Goal: Transaction & Acquisition: Purchase product/service

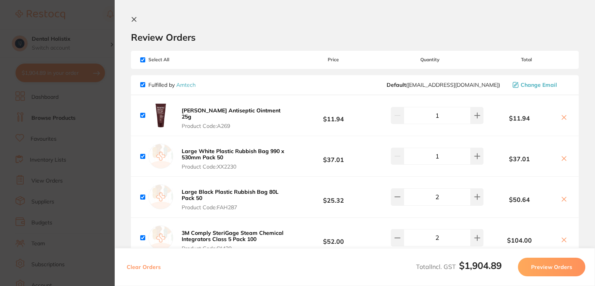
scroll to position [500, 0]
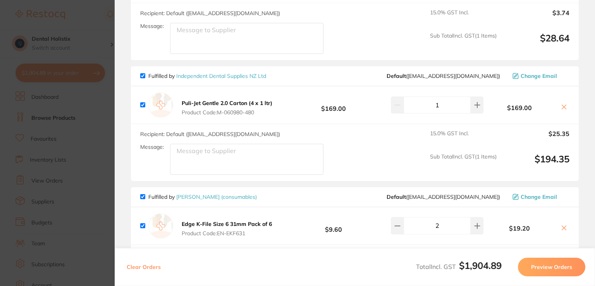
click at [87, 131] on section "Update RRP Set your pre negotiated price for this item. Item Agreed RRP (excl. …" at bounding box center [297, 143] width 595 height 286
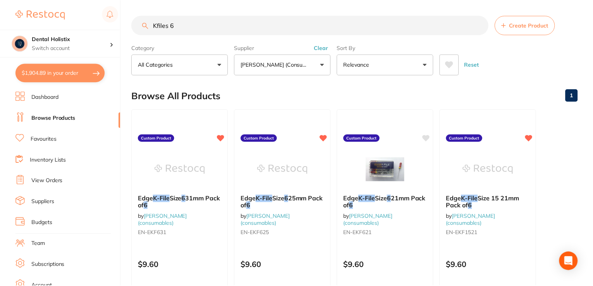
scroll to position [500, 0]
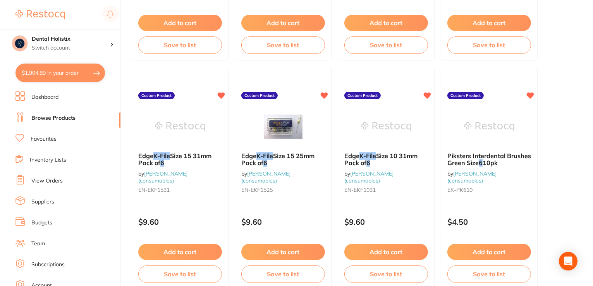
click at [54, 116] on link "Browse Products" at bounding box center [53, 118] width 44 height 8
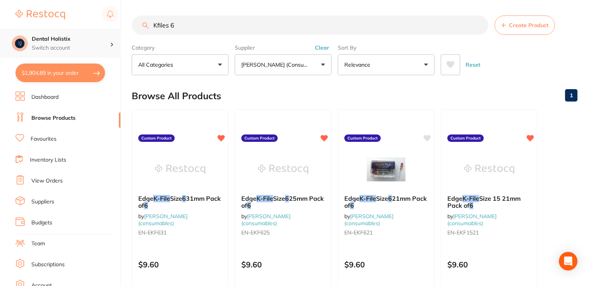
scroll to position [0, 0]
drag, startPoint x: 183, startPoint y: 26, endPoint x: 106, endPoint y: 29, distance: 77.1
click at [106, 29] on div "$1,904.89 Dental Holistix Switch account Dental Holistix $1,904.89 in your orde…" at bounding box center [296, 143] width 593 height 286
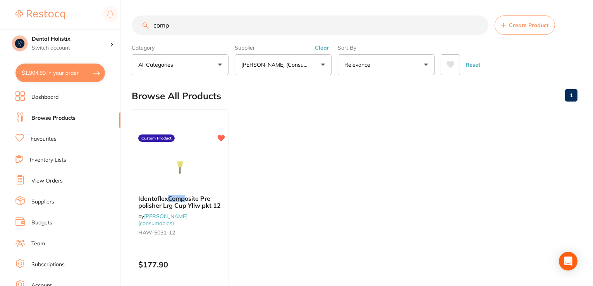
drag, startPoint x: 199, startPoint y: 27, endPoint x: 141, endPoint y: 31, distance: 57.9
drag, startPoint x: 141, startPoint y: 31, endPoint x: 184, endPoint y: 27, distance: 43.6
click at [184, 27] on input "comp" at bounding box center [310, 24] width 357 height 19
drag, startPoint x: 184, startPoint y: 27, endPoint x: 161, endPoint y: 28, distance: 23.3
click at [161, 28] on input "comp" at bounding box center [310, 24] width 357 height 19
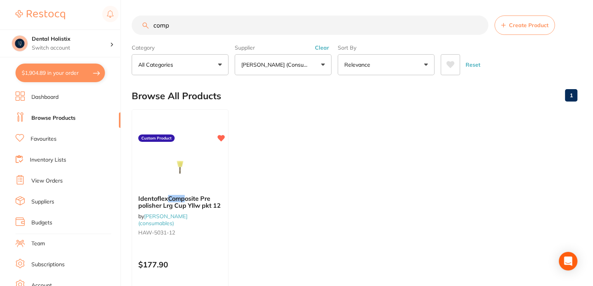
paste input "osi-tight 3d fusion medium"
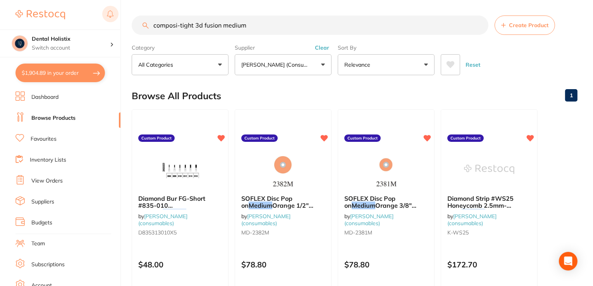
drag, startPoint x: 271, startPoint y: 20, endPoint x: 109, endPoint y: 19, distance: 162.3
click at [109, 19] on div "$1,904.89 Dental Holistix Switch account Dental Holistix $1,904.89 in your orde…" at bounding box center [296, 143] width 593 height 286
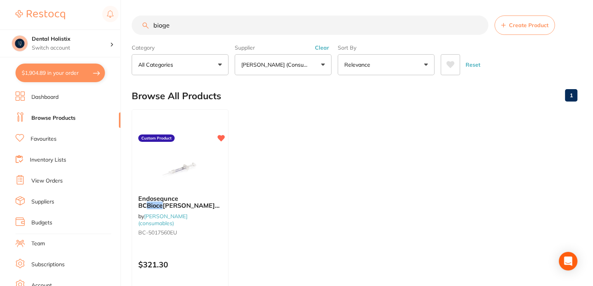
drag, startPoint x: 200, startPoint y: 26, endPoint x: 155, endPoint y: 23, distance: 45.0
paste input "Molnlycke"
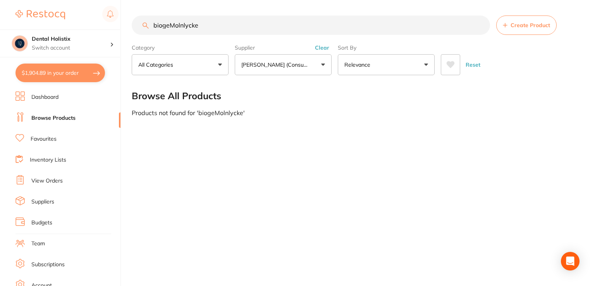
click at [169, 25] on input "biogeMolnlycke" at bounding box center [311, 24] width 358 height 19
drag, startPoint x: 203, startPoint y: 27, endPoint x: 122, endPoint y: 27, distance: 81.0
click at [122, 27] on div "$1,904.89 Dental Holistix Switch account Dental Holistix $1,904.89 in your orde…" at bounding box center [297, 143] width 595 height 286
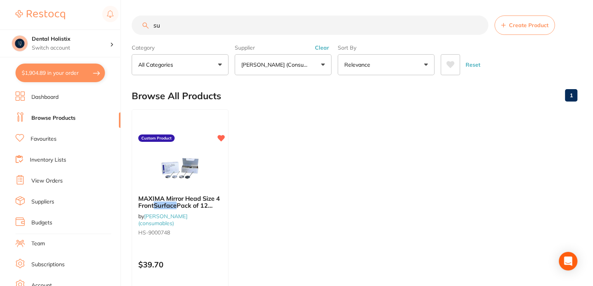
type input "s"
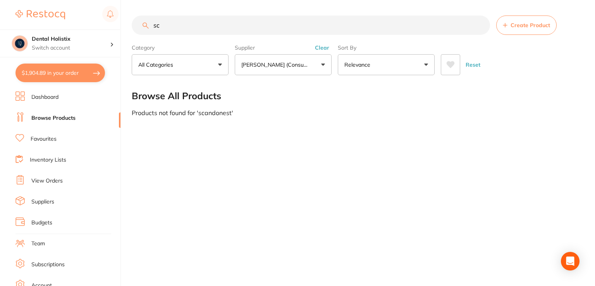
type input "s"
type input "a"
type input "m"
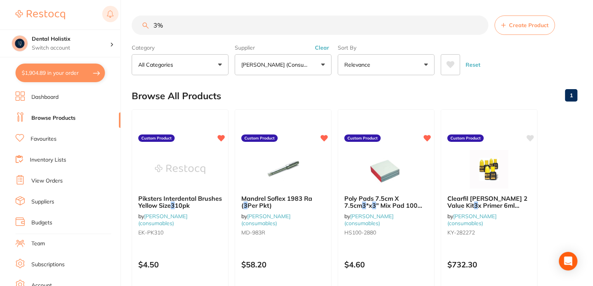
drag, startPoint x: 169, startPoint y: 24, endPoint x: 118, endPoint y: 23, distance: 50.8
click at [118, 23] on div "$1,904.89 Dental Holistix Switch account Dental Holistix $1,904.89 in your orde…" at bounding box center [296, 143] width 593 height 286
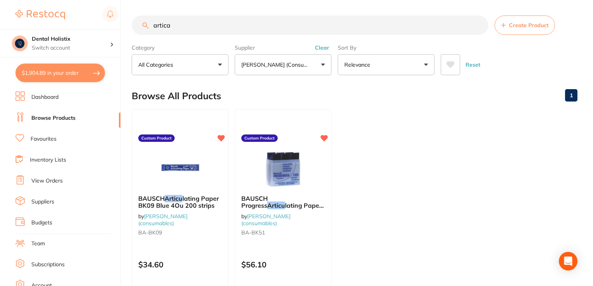
drag, startPoint x: 181, startPoint y: 21, endPoint x: 143, endPoint y: 27, distance: 39.2
click at [140, 26] on input "artica" at bounding box center [310, 24] width 357 height 19
paste input "ARDANEST ANAESTHETIC 4% 1:100000 50 PACK"
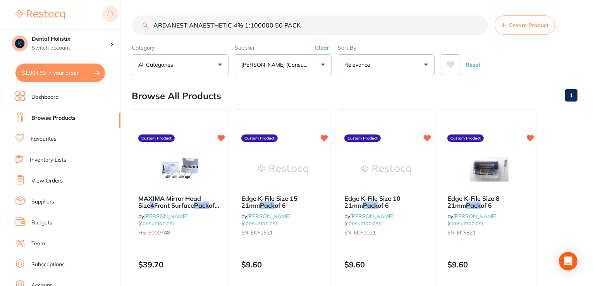
drag, startPoint x: 322, startPoint y: 27, endPoint x: 109, endPoint y: 22, distance: 213.1
click at [109, 22] on div "$1,904.89 Dental Holistix Switch account Dental Holistix $1,904.89 in your orde…" at bounding box center [296, 143] width 593 height 286
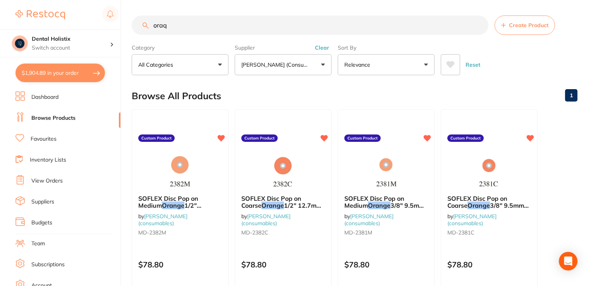
drag, startPoint x: 191, startPoint y: 28, endPoint x: 135, endPoint y: 26, distance: 56.2
click at [135, 26] on input "oraq" at bounding box center [310, 24] width 357 height 19
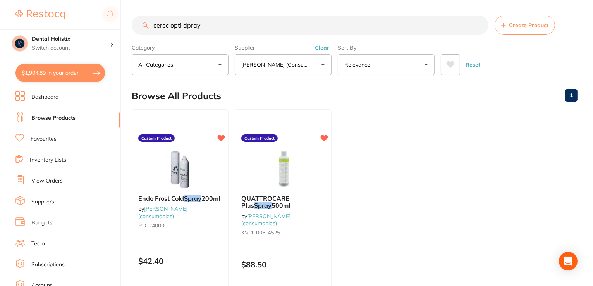
drag, startPoint x: 220, startPoint y: 28, endPoint x: 184, endPoint y: 24, distance: 36.3
click at [184, 24] on input "cerec opti dpray" at bounding box center [310, 24] width 357 height 19
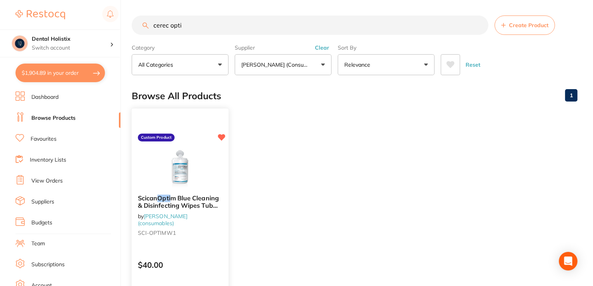
type input "cerec opti"
click at [155, 206] on span "m Blue Cleaning & Disinfecting Wipes Tub 160" at bounding box center [178, 205] width 81 height 22
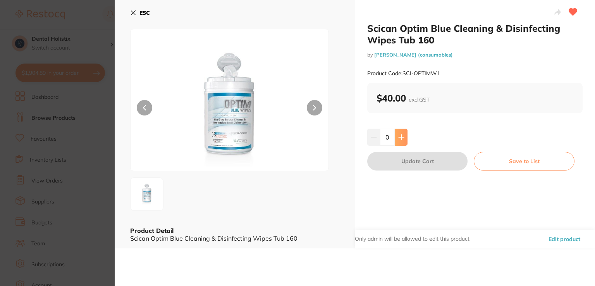
click at [399, 141] on button at bounding box center [401, 137] width 13 height 17
type input "1"
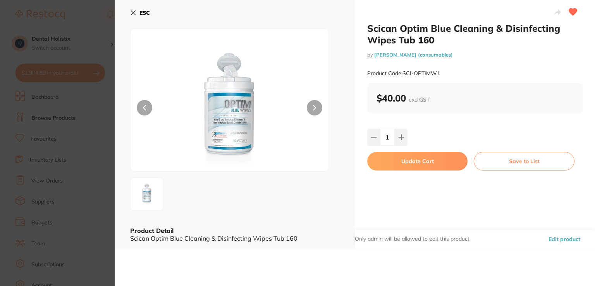
click at [134, 9] on button "ESC" at bounding box center [140, 12] width 20 height 13
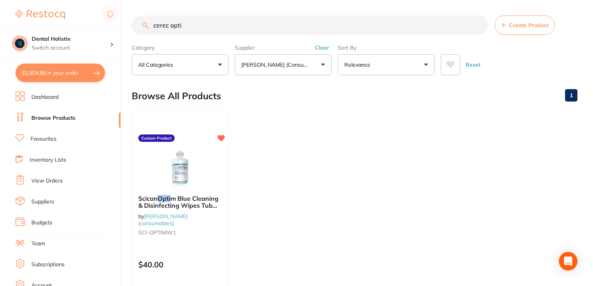
drag, startPoint x: 212, startPoint y: 22, endPoint x: 109, endPoint y: 28, distance: 103.2
click at [109, 28] on div "$1,904.89 Dental Holistix Switch account Dental Holistix $1,904.89 in your orde…" at bounding box center [296, 143] width 593 height 286
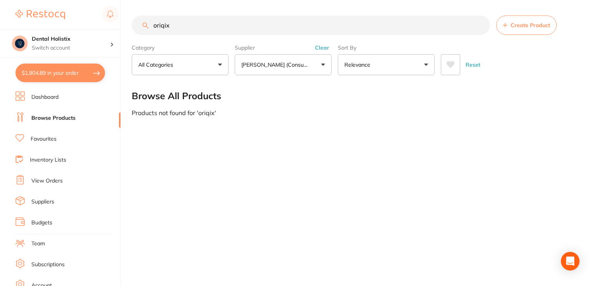
type input "oriqix"
click at [48, 183] on link "View Orders" at bounding box center [46, 181] width 31 height 8
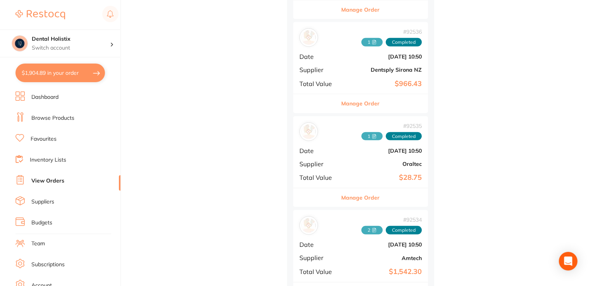
scroll to position [762, 0]
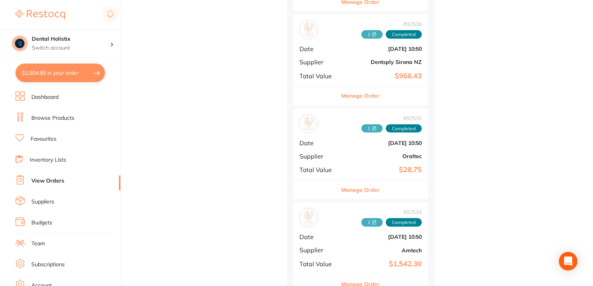
click at [364, 91] on button "Manage Order" at bounding box center [361, 95] width 38 height 19
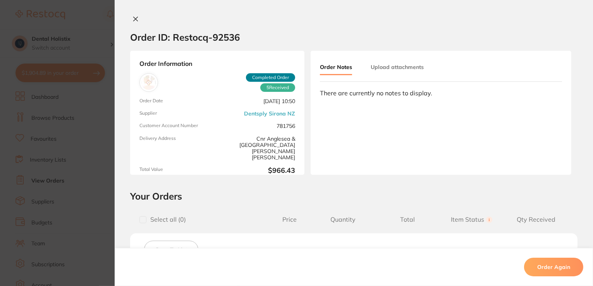
click at [133, 16] on icon at bounding box center [135, 19] width 6 height 6
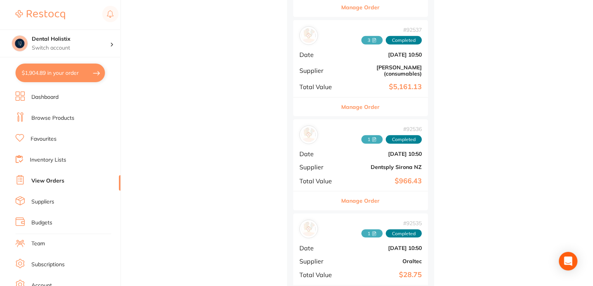
scroll to position [650, 0]
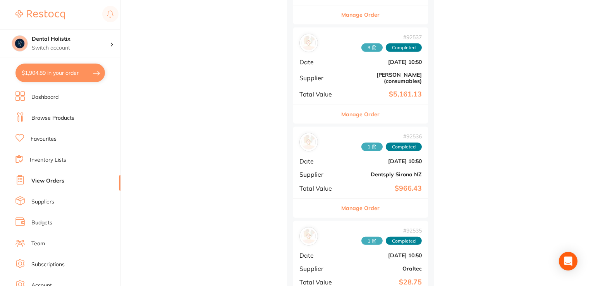
click at [360, 113] on button "Manage Order" at bounding box center [361, 114] width 38 height 19
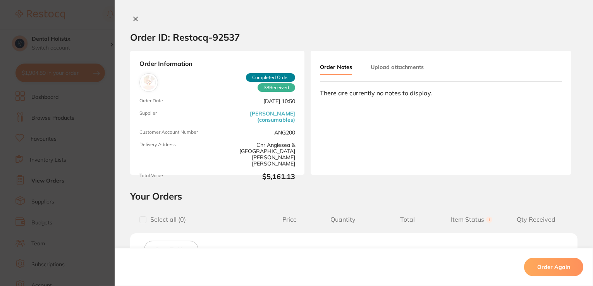
click at [138, 17] on button at bounding box center [135, 19] width 11 height 8
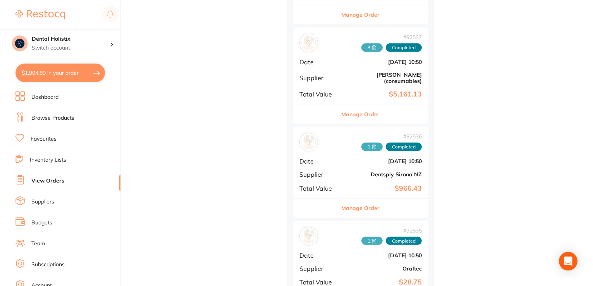
click at [53, 118] on link "Browse Products" at bounding box center [52, 118] width 43 height 8
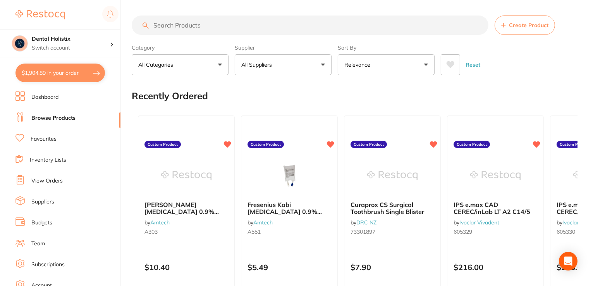
click at [201, 33] on input "search" at bounding box center [310, 24] width 357 height 19
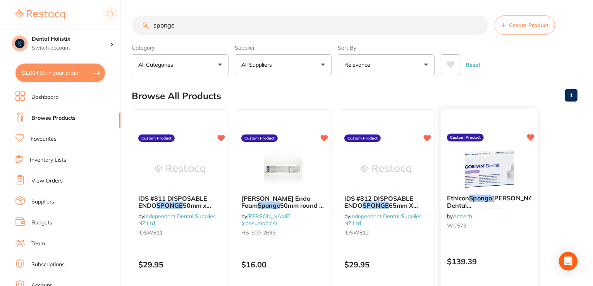
type input "sponge"
click at [476, 183] on img at bounding box center [489, 168] width 51 height 39
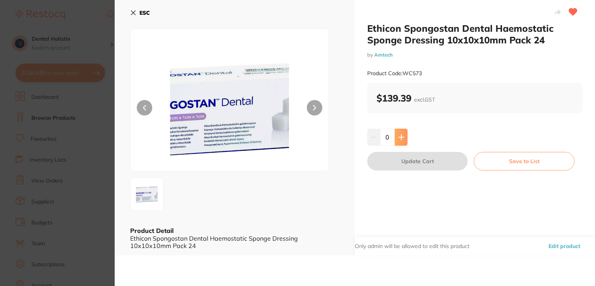
click at [401, 136] on icon at bounding box center [401, 137] width 6 height 6
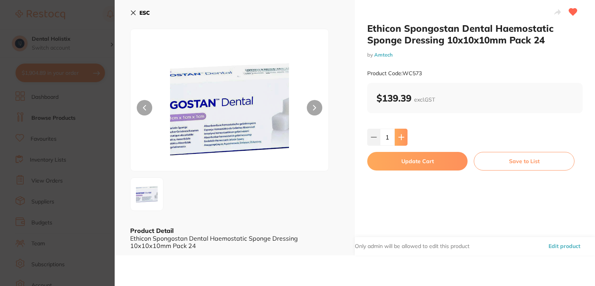
click at [401, 136] on icon at bounding box center [401, 137] width 6 height 6
type input "2"
click at [406, 166] on button "Update Cart" at bounding box center [417, 161] width 100 height 19
checkbox input "false"
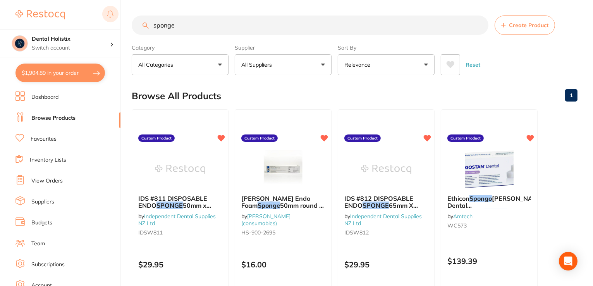
drag, startPoint x: 181, startPoint y: 28, endPoint x: 118, endPoint y: 22, distance: 63.8
click at [118, 22] on div "$1,904.89 Dental Holistix Switch account Dental Holistix $1,904.89 in your orde…" at bounding box center [296, 143] width 593 height 286
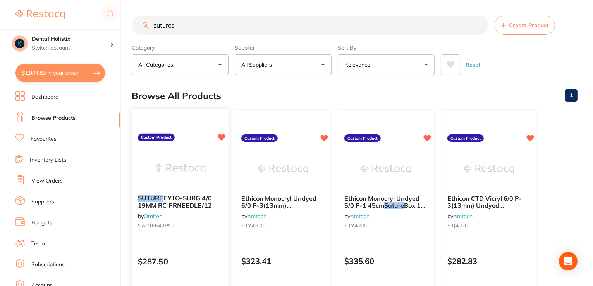
type input "sutures"
click at [179, 188] on div "SUTURE CYTO-SURG 4/0 19MM RC PRNEEDLE/12 by Oraltec SAPTFE40PS2" at bounding box center [180, 213] width 97 height 50
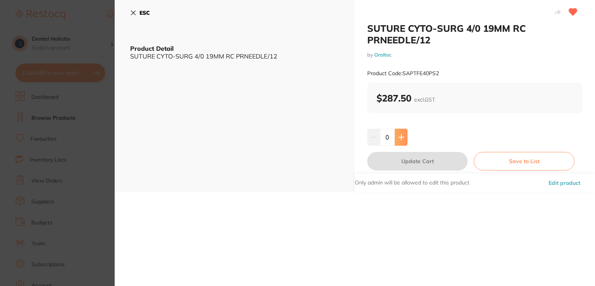
click at [395, 138] on button at bounding box center [401, 137] width 13 height 17
type input "1"
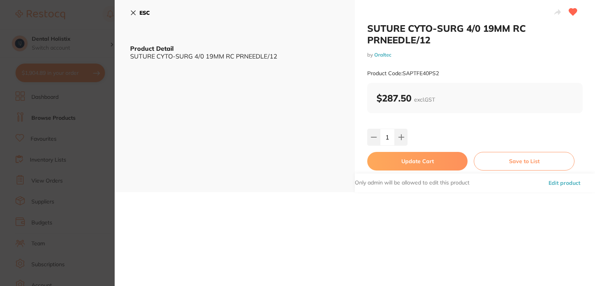
click at [398, 162] on button "Update Cart" at bounding box center [417, 161] width 100 height 19
checkbox input "false"
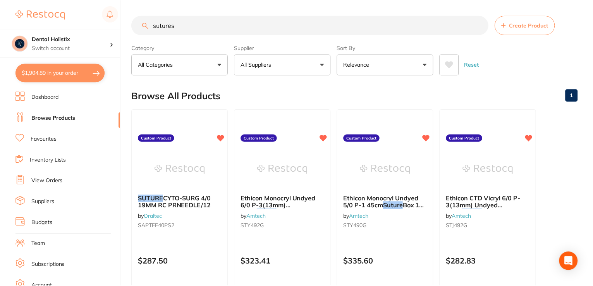
scroll to position [21, 0]
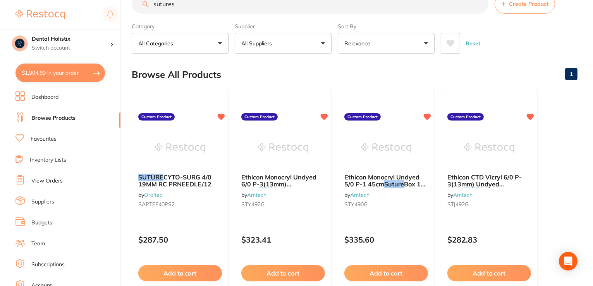
click at [211, 3] on input "sutures" at bounding box center [310, 3] width 357 height 19
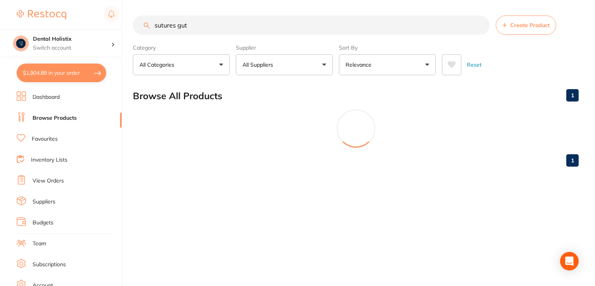
scroll to position [0, 0]
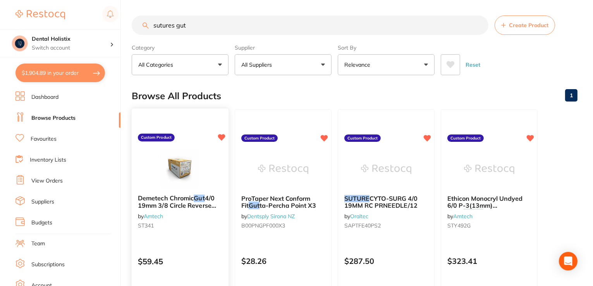
type input "sutures gut"
click at [166, 172] on img at bounding box center [180, 168] width 51 height 39
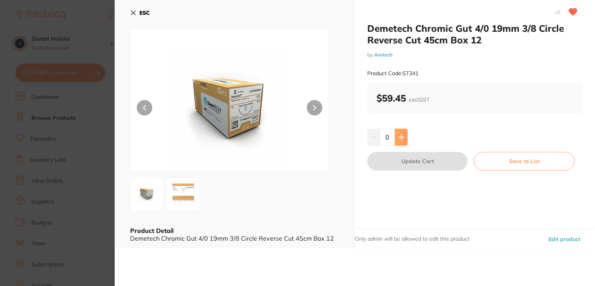
click at [399, 142] on button at bounding box center [401, 137] width 13 height 17
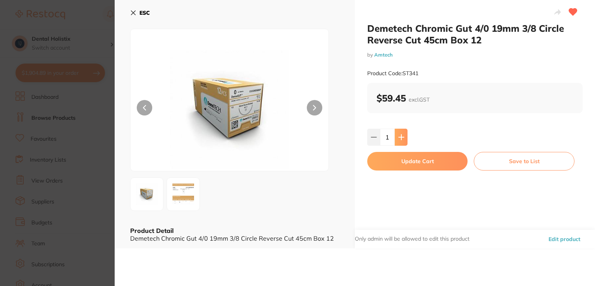
click at [399, 142] on button at bounding box center [401, 137] width 13 height 17
type input "2"
click at [397, 159] on button "Update Cart" at bounding box center [417, 161] width 100 height 19
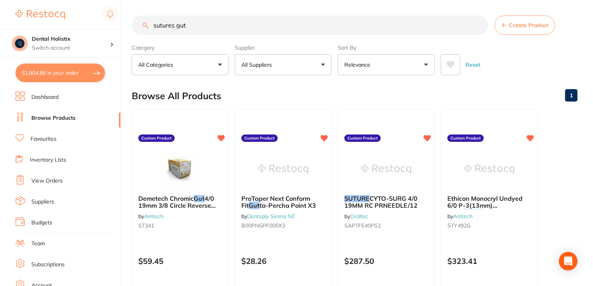
drag, startPoint x: 194, startPoint y: 5, endPoint x: 110, endPoint y: -9, distance: 85.6
click at [110, 0] on html "$1,904.89 Dental Holistix Switch account Dental Holistix $1,904.89 in your orde…" at bounding box center [296, 143] width 593 height 286
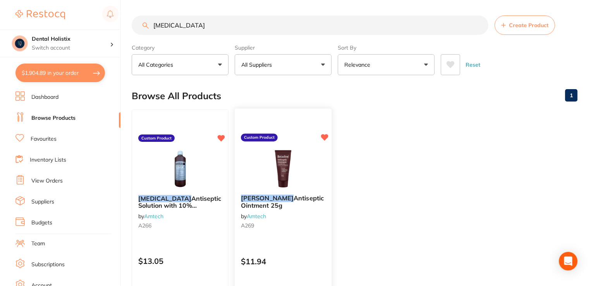
click at [257, 167] on div at bounding box center [283, 168] width 97 height 39
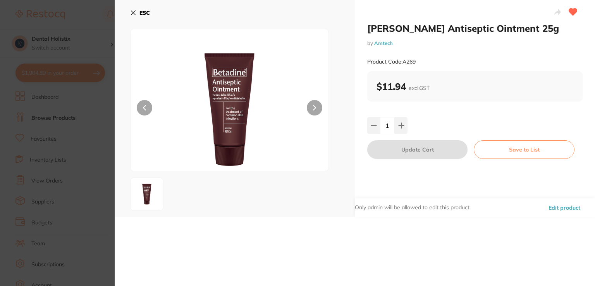
click at [134, 10] on icon at bounding box center [133, 13] width 6 height 6
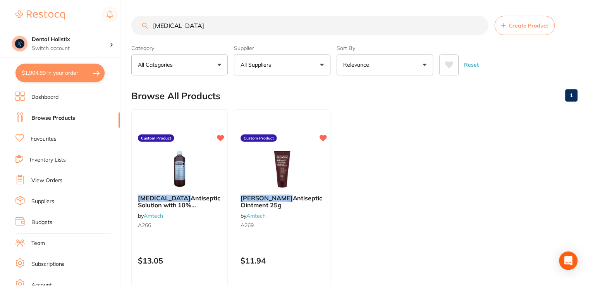
scroll to position [1, 0]
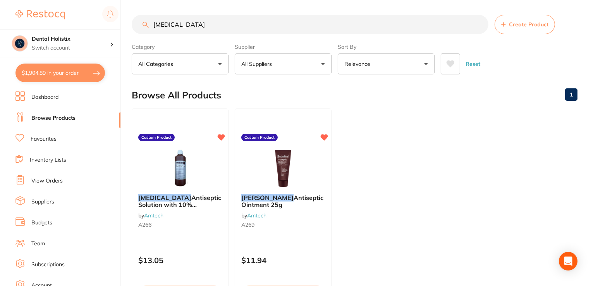
drag, startPoint x: 187, startPoint y: 21, endPoint x: 126, endPoint y: 11, distance: 61.9
click at [126, 11] on div "$1,904.89 Dental Holistix Switch account Dental Holistix $1,904.89 in your orde…" at bounding box center [296, 142] width 593 height 286
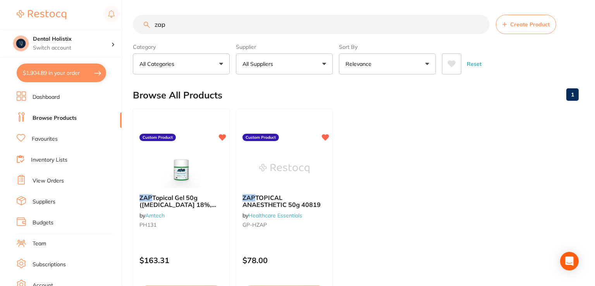
scroll to position [0, 0]
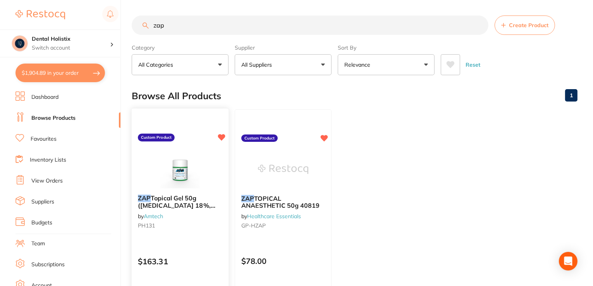
type input "zap"
click at [179, 169] on img at bounding box center [180, 168] width 51 height 39
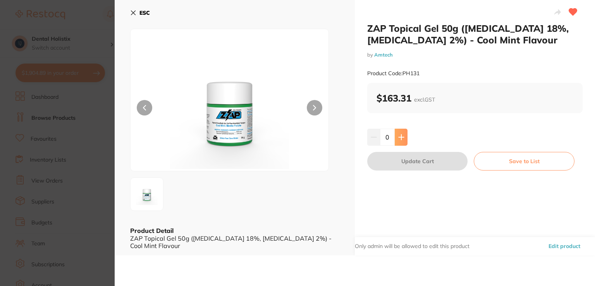
click at [401, 135] on icon at bounding box center [401, 137] width 6 height 6
type input "1"
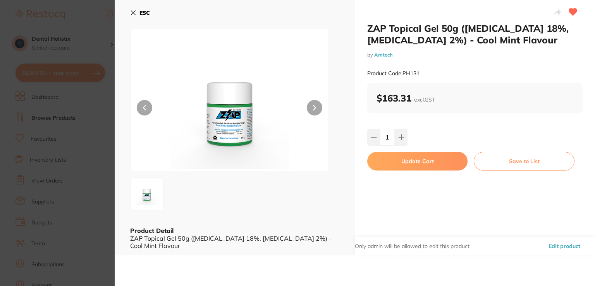
click at [406, 160] on button "Update Cart" at bounding box center [417, 161] width 100 height 19
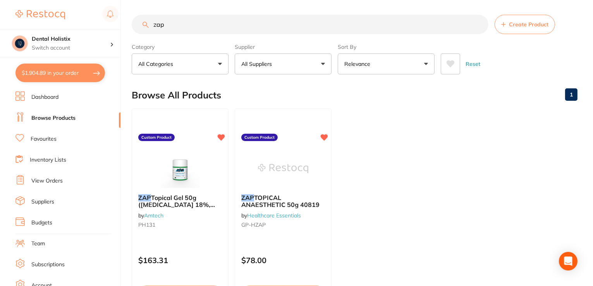
scroll to position [622, 0]
click at [181, 194] on span "Topical Gel 50g (Benzocaine 18%, Tetracaine 2%) - Cool Mint Flavour" at bounding box center [176, 207] width 77 height 29
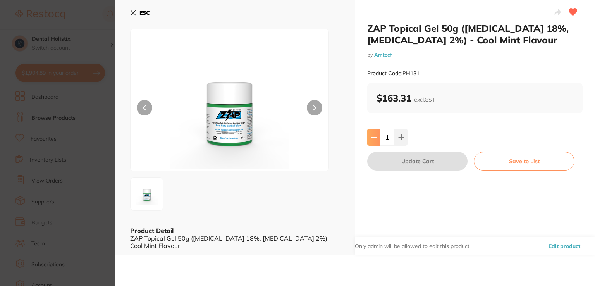
click at [371, 134] on icon at bounding box center [374, 137] width 6 height 6
type input "0"
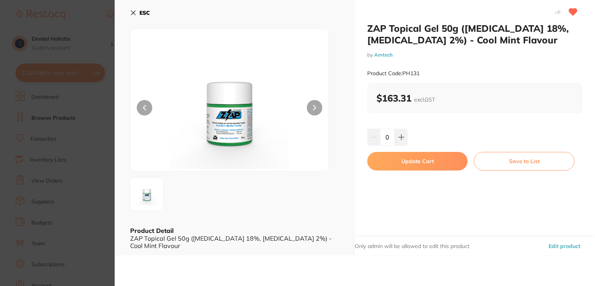
click at [132, 13] on icon at bounding box center [133, 13] width 6 height 6
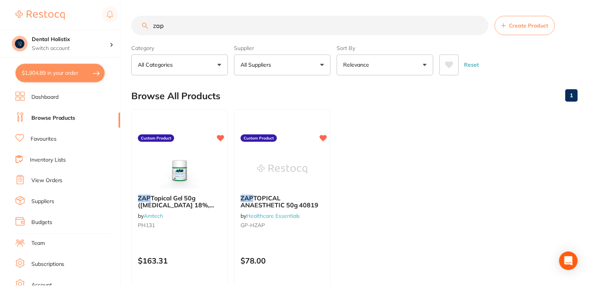
scroll to position [1, 0]
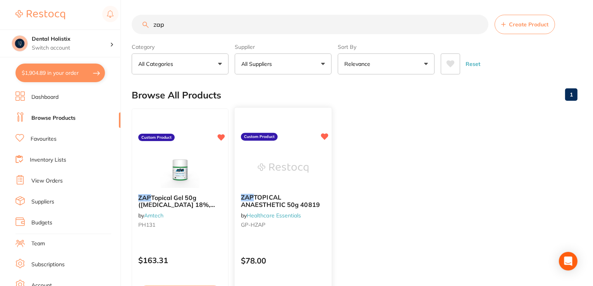
click at [278, 174] on img at bounding box center [283, 167] width 51 height 39
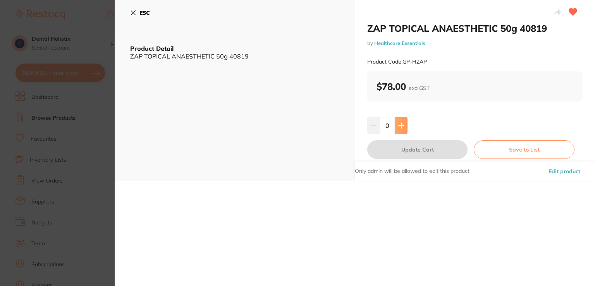
click at [396, 129] on button at bounding box center [401, 125] width 13 height 17
type input "1"
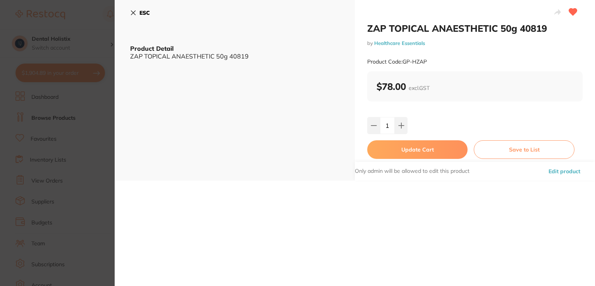
click at [403, 153] on button "Update Cart" at bounding box center [417, 149] width 100 height 19
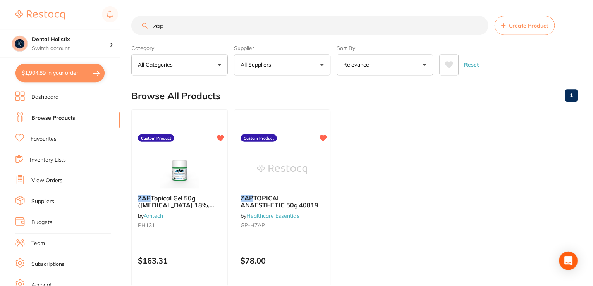
scroll to position [1, 0]
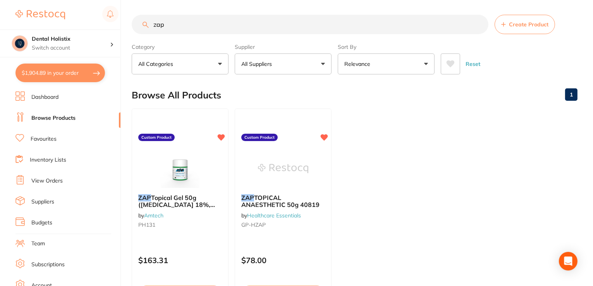
drag, startPoint x: 187, startPoint y: 28, endPoint x: 126, endPoint y: 22, distance: 61.1
click at [126, 22] on div "$1,904.89 Dental Holistix Switch account Dental Holistix $1,904.89 in your orde…" at bounding box center [296, 142] width 593 height 286
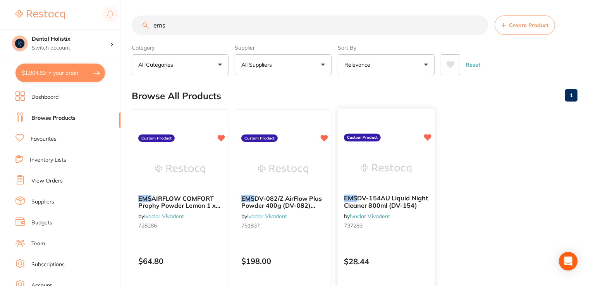
type input "ems"
click at [383, 180] on img at bounding box center [386, 168] width 51 height 39
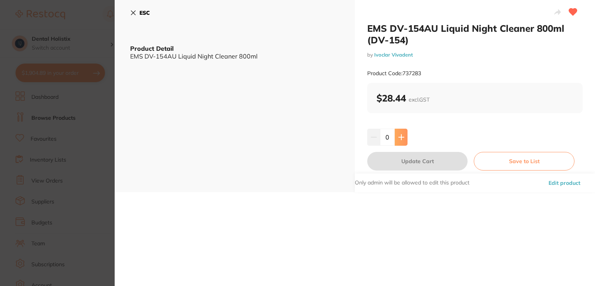
click at [401, 137] on icon at bounding box center [401, 137] width 6 height 6
type input "1"
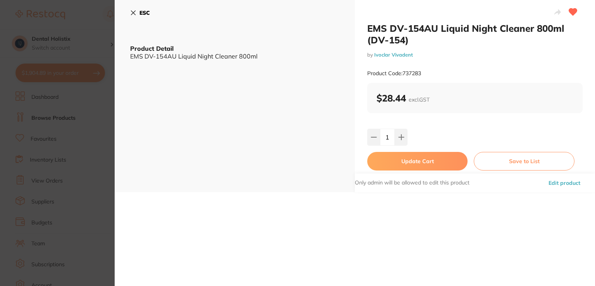
click at [405, 160] on button "Update Cart" at bounding box center [417, 161] width 100 height 19
checkbox input "false"
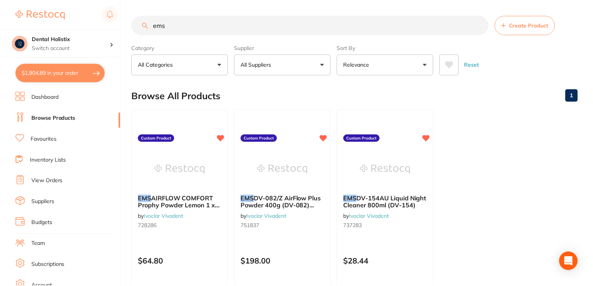
scroll to position [1, 0]
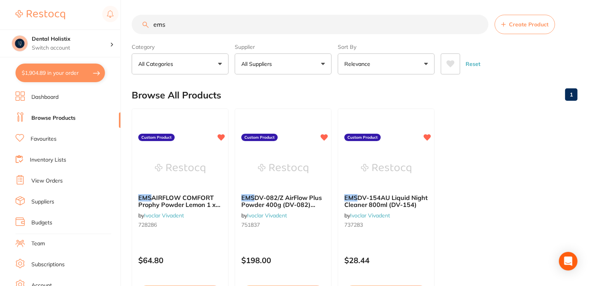
drag, startPoint x: 169, startPoint y: 26, endPoint x: 122, endPoint y: 25, distance: 47.3
click at [122, 25] on div "$1,904.89 Dental Holistix Switch account Dental Holistix $1,904.89 in your orde…" at bounding box center [296, 142] width 593 height 286
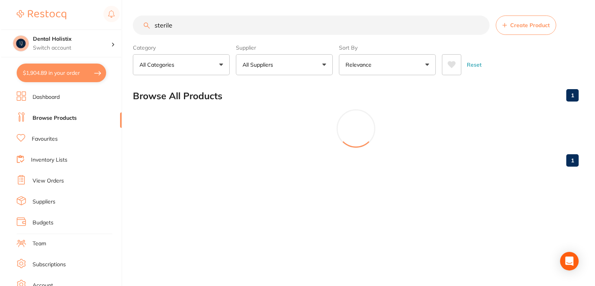
scroll to position [0, 0]
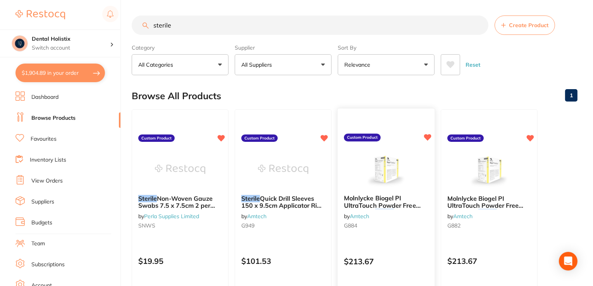
type input "sterile"
click at [357, 195] on span "Molnlycke Biogel PI UltraTouch Powder Free Latex Free" at bounding box center [382, 205] width 77 height 22
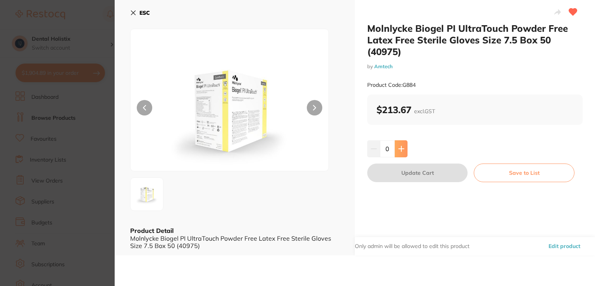
click at [404, 150] on button at bounding box center [401, 148] width 13 height 17
type input "1"
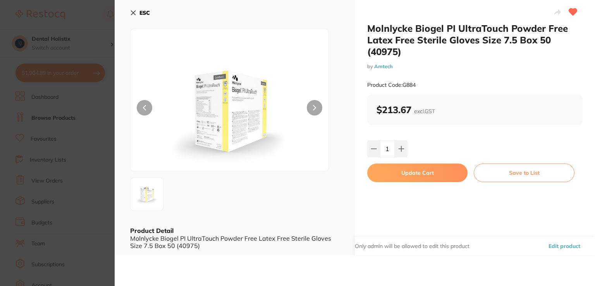
click at [404, 174] on button "Update Cart" at bounding box center [417, 172] width 100 height 19
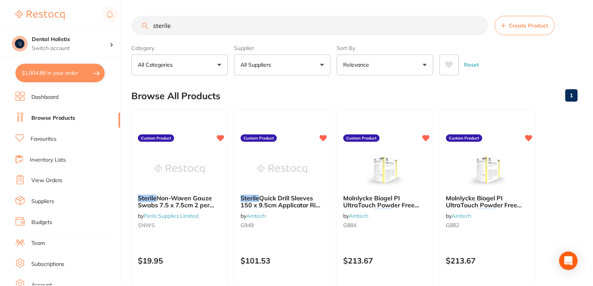
scroll to position [669, 0]
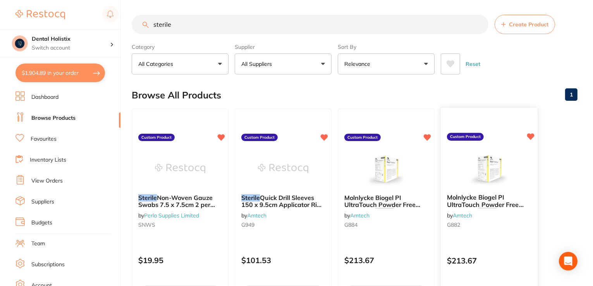
click at [458, 205] on span "Molnlycke Biogel PI UltraTouch Powder Free Latex Free" at bounding box center [485, 204] width 77 height 22
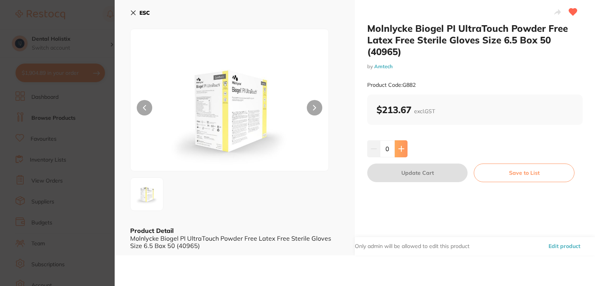
click at [401, 147] on icon at bounding box center [401, 149] width 6 height 6
type input "1"
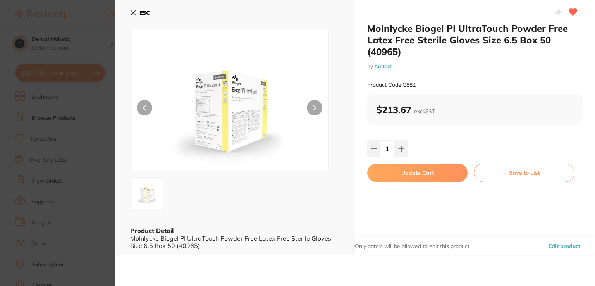
click at [402, 179] on button "Update Cart" at bounding box center [417, 172] width 100 height 19
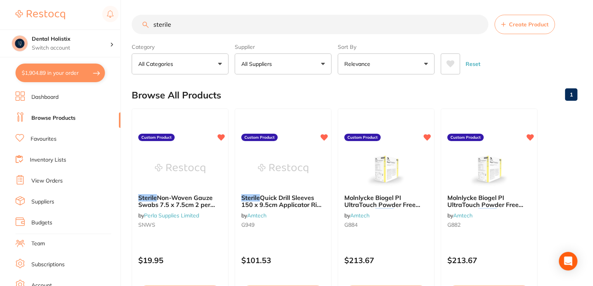
scroll to position [716, 0]
click at [250, 23] on input "sterile" at bounding box center [310, 24] width 357 height 19
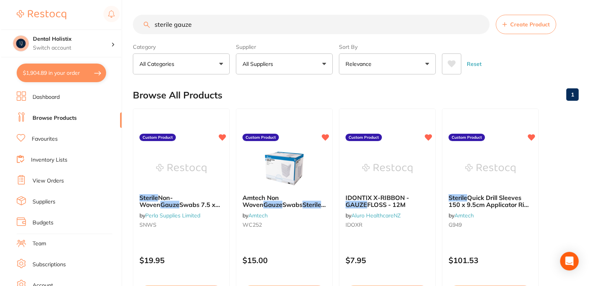
scroll to position [0, 0]
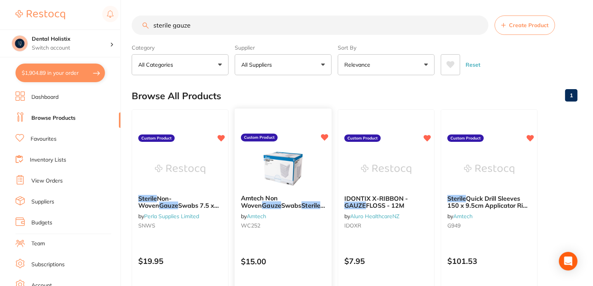
type input "sterile gauze"
click at [276, 160] on img at bounding box center [283, 168] width 51 height 39
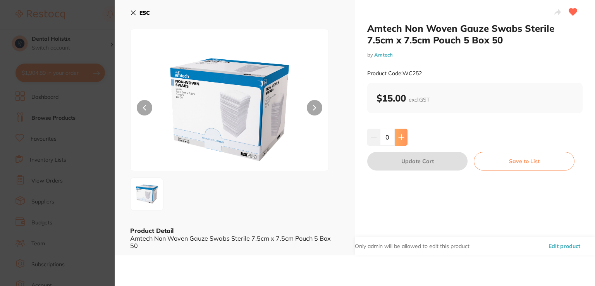
click at [405, 140] on button at bounding box center [401, 137] width 13 height 17
type input "1"
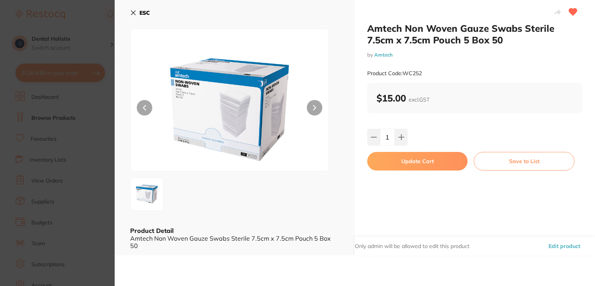
click at [404, 160] on button "Update Cart" at bounding box center [417, 161] width 100 height 19
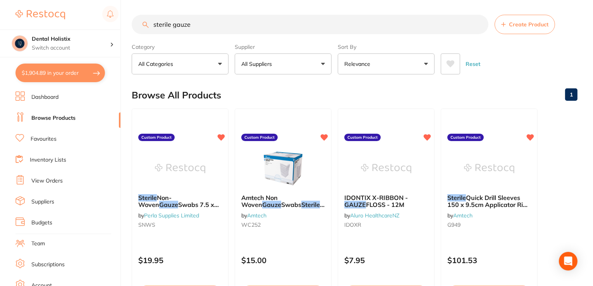
scroll to position [757, 0]
drag, startPoint x: 218, startPoint y: 24, endPoint x: 93, endPoint y: 19, distance: 125.2
click at [93, 19] on div "$1,904.89 Dental Holistix Switch account Dental Holistix $1,904.89 in your orde…" at bounding box center [296, 142] width 593 height 286
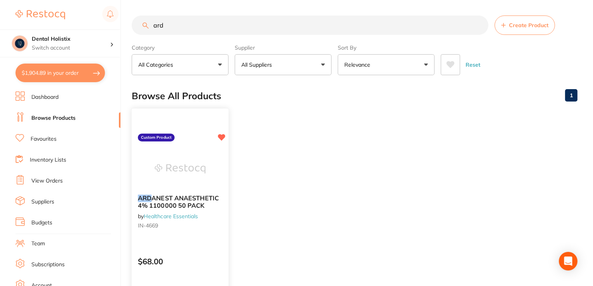
type input "ard"
click at [153, 182] on div at bounding box center [180, 168] width 97 height 39
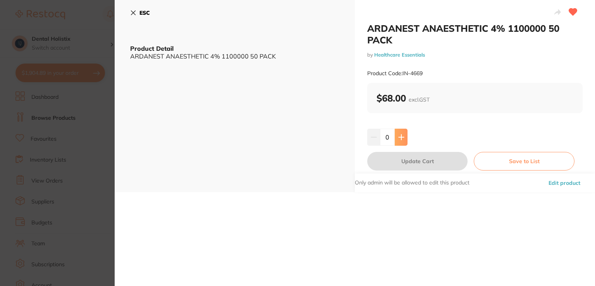
click at [400, 132] on button at bounding box center [401, 137] width 13 height 17
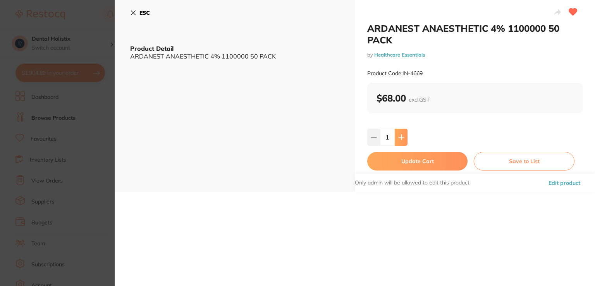
click at [400, 132] on button at bounding box center [401, 137] width 13 height 17
type input "5"
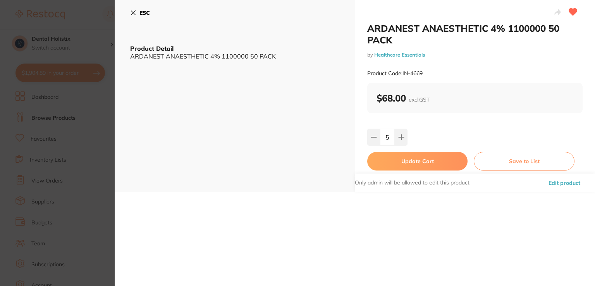
click at [399, 165] on button "Update Cart" at bounding box center [417, 161] width 100 height 19
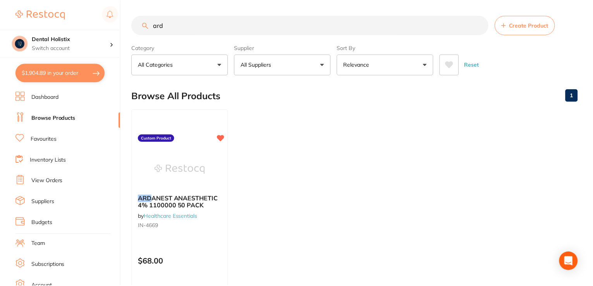
scroll to position [1, 0]
drag, startPoint x: 182, startPoint y: 26, endPoint x: 133, endPoint y: 22, distance: 48.6
click at [133, 22] on input "ard" at bounding box center [310, 24] width 357 height 19
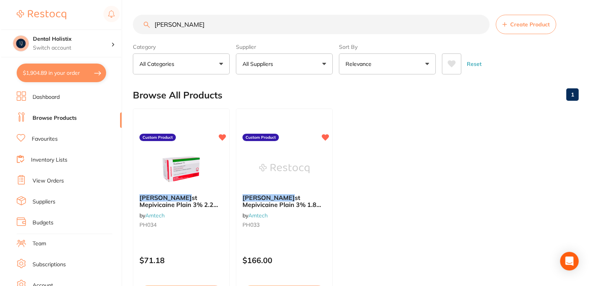
scroll to position [0, 0]
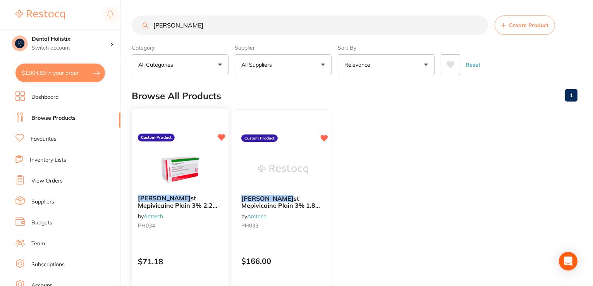
type input "[PERSON_NAME]"
click at [192, 184] on img at bounding box center [180, 168] width 51 height 39
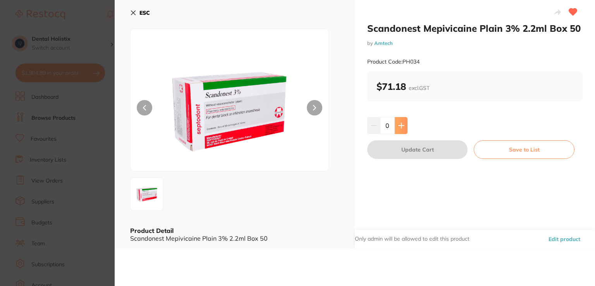
click at [399, 123] on icon at bounding box center [401, 125] width 6 height 6
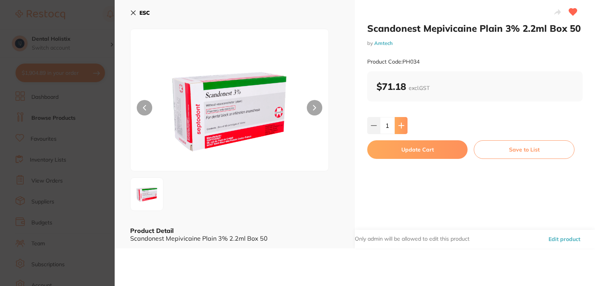
click at [399, 123] on icon at bounding box center [401, 125] width 6 height 6
type input "2"
click at [399, 148] on button "Update Cart" at bounding box center [417, 149] width 100 height 19
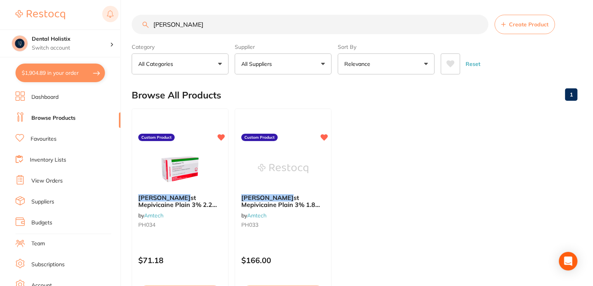
drag, startPoint x: 185, startPoint y: 29, endPoint x: 105, endPoint y: 22, distance: 80.1
click at [105, 22] on div "$1,904.89 Dental Holistix Switch account Dental Holistix $1,904.89 in your orde…" at bounding box center [296, 142] width 593 height 286
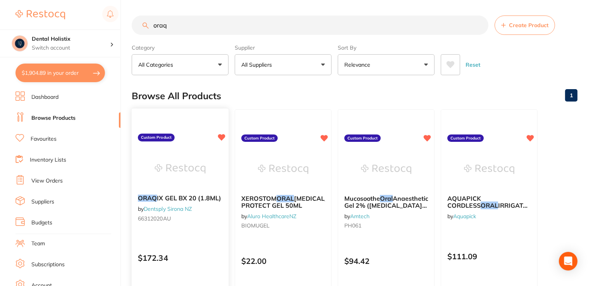
click at [175, 190] on div "ORAQ IX GEL BX 20 (1.8ML) by Dentsply Sirona NZ 66312020AU" at bounding box center [180, 209] width 97 height 43
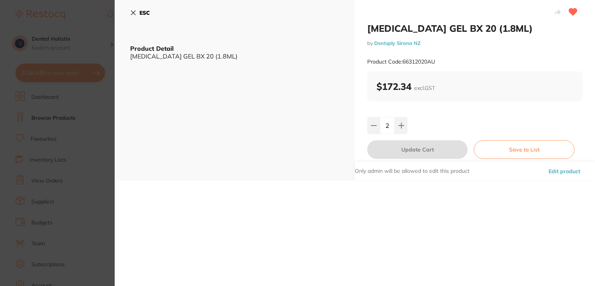
click at [132, 14] on icon at bounding box center [133, 13] width 6 height 6
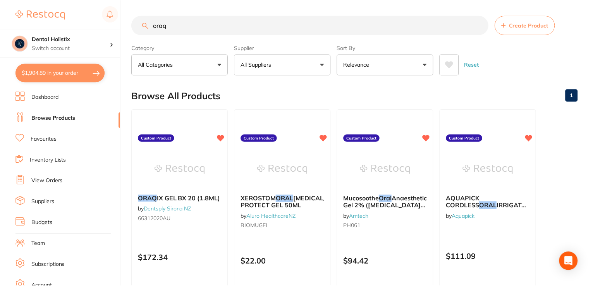
scroll to position [1, 0]
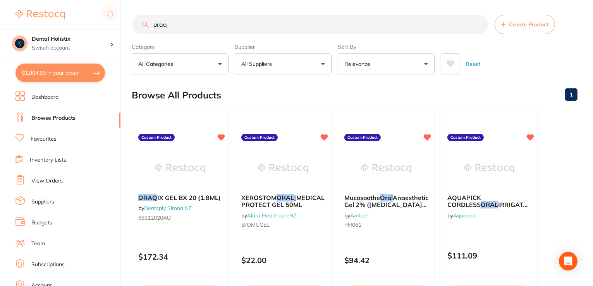
drag, startPoint x: 172, startPoint y: 28, endPoint x: 138, endPoint y: 26, distance: 34.6
click at [138, 26] on input "oraq" at bounding box center [310, 24] width 357 height 19
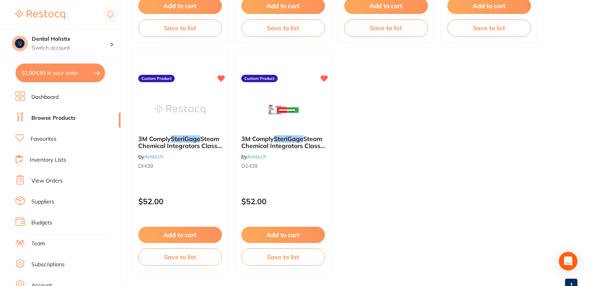
scroll to position [1435, 0]
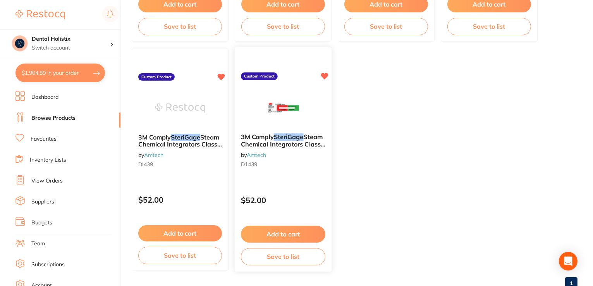
type input "sterile"
click at [269, 234] on button "Add to cart" at bounding box center [283, 234] width 84 height 17
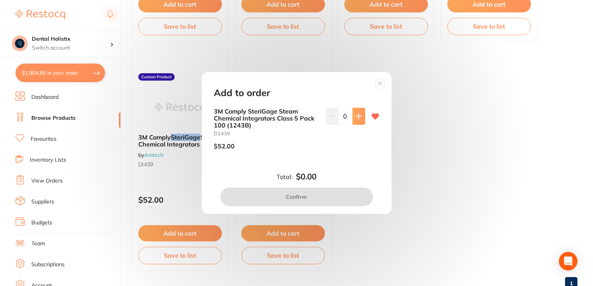
click at [356, 114] on icon at bounding box center [359, 116] width 6 height 6
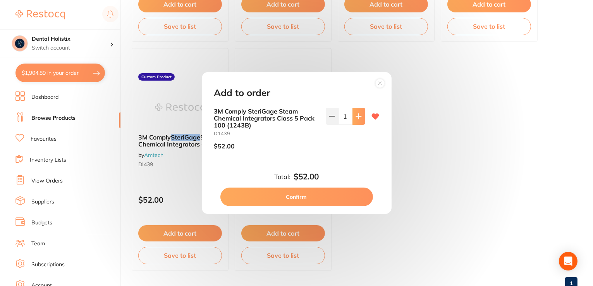
click at [356, 114] on icon at bounding box center [359, 116] width 6 height 6
type input "3"
click at [300, 196] on button "Confirm" at bounding box center [296, 196] width 153 height 19
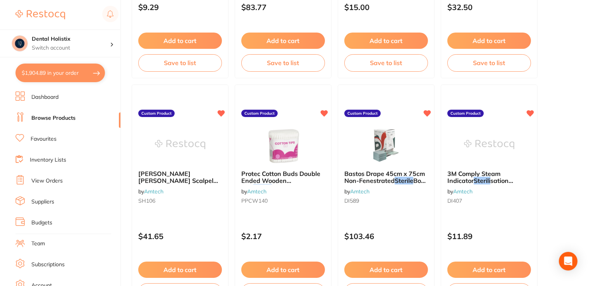
scroll to position [0, 0]
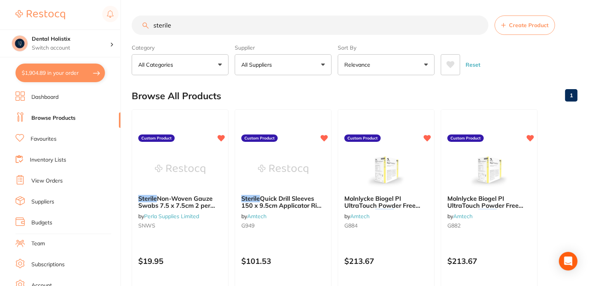
click at [175, 30] on input "sterile" at bounding box center [310, 24] width 357 height 19
type input "s"
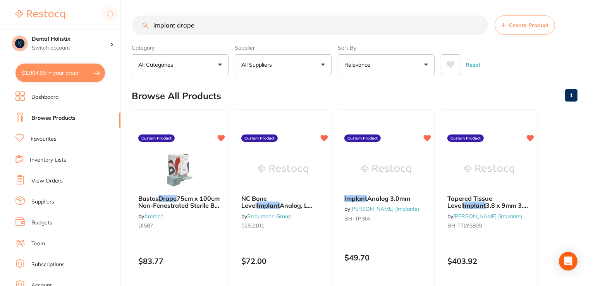
drag, startPoint x: 200, startPoint y: 29, endPoint x: 129, endPoint y: 17, distance: 72.0
click at [129, 17] on div "$1,904.89 Dental Holistix Switch account Dental Holistix $1,904.89 in your orde…" at bounding box center [296, 143] width 593 height 286
type input "sani"
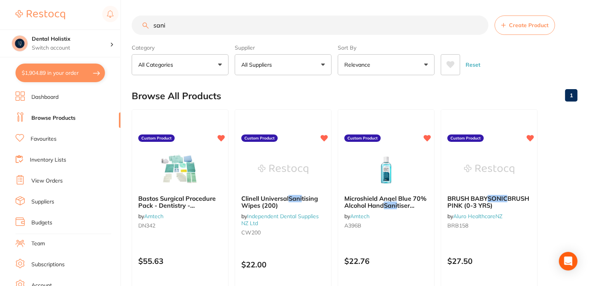
scroll to position [838, 0]
type input "sani"
drag, startPoint x: 0, startPoint y: 0, endPoint x: 160, endPoint y: 196, distance: 252.8
click at [160, 196] on span "Bastos Surgical Procedure Pack - Dentistry - Implantology (with" at bounding box center [177, 208] width 78 height 29
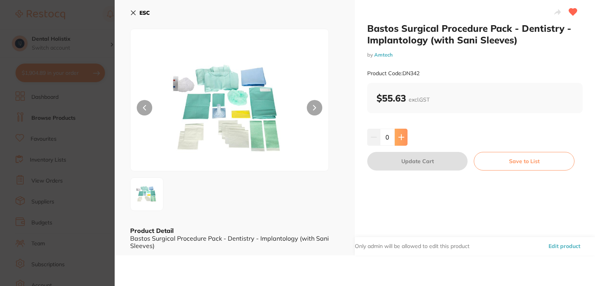
click at [401, 138] on icon at bounding box center [401, 137] width 6 height 6
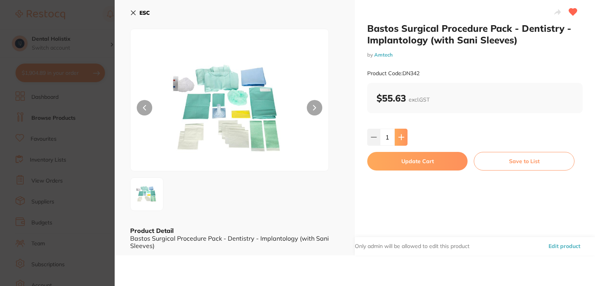
click at [401, 138] on icon at bounding box center [401, 137] width 6 height 6
type input "2"
click at [401, 162] on button "Update Cart" at bounding box center [417, 161] width 100 height 19
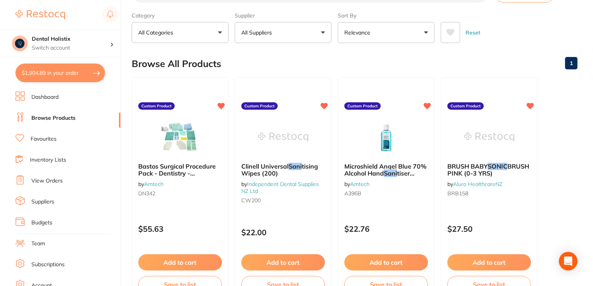
scroll to position [885, 0]
click at [197, 261] on button "Add to cart" at bounding box center [180, 263] width 84 height 17
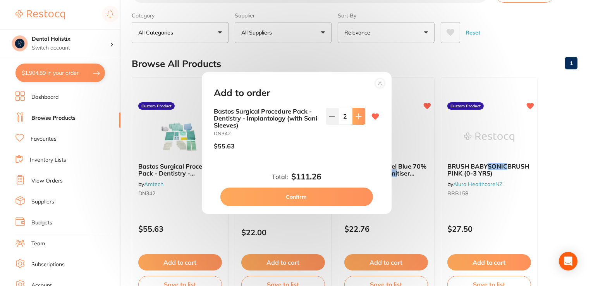
click at [359, 114] on icon at bounding box center [359, 116] width 6 height 6
type input "4"
click at [309, 198] on button "Confirm" at bounding box center [296, 196] width 153 height 19
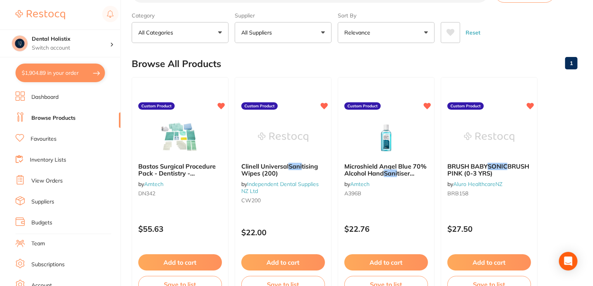
type input "4"
click at [205, 141] on img at bounding box center [180, 136] width 51 height 39
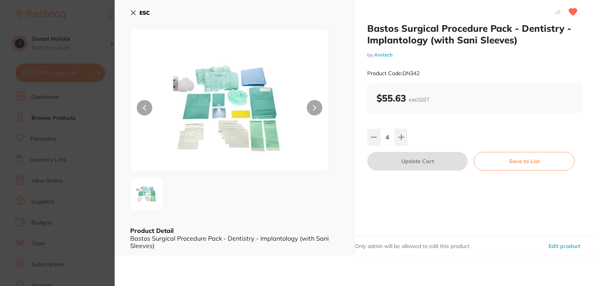
click at [136, 7] on button "ESC" at bounding box center [140, 12] width 20 height 13
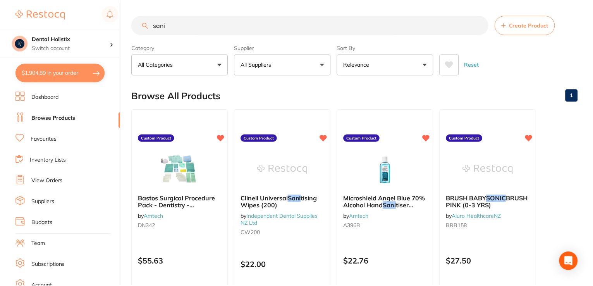
scroll to position [32, 0]
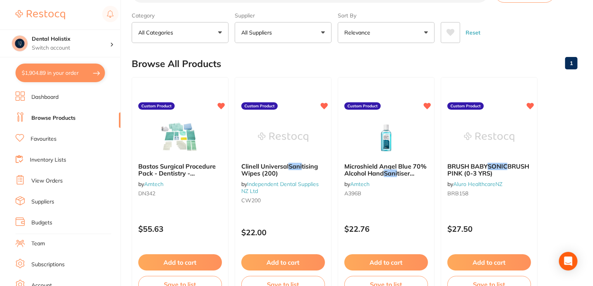
click at [65, 119] on link "Browse Products" at bounding box center [53, 118] width 44 height 8
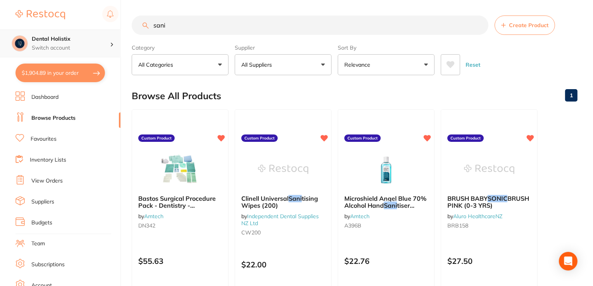
scroll to position [0, 0]
drag, startPoint x: 189, startPoint y: 24, endPoint x: 88, endPoint y: 32, distance: 101.0
click at [88, 32] on div "$1,904.89 Dental Holistix Switch account Dental Holistix $1,904.89 in your orde…" at bounding box center [296, 143] width 593 height 286
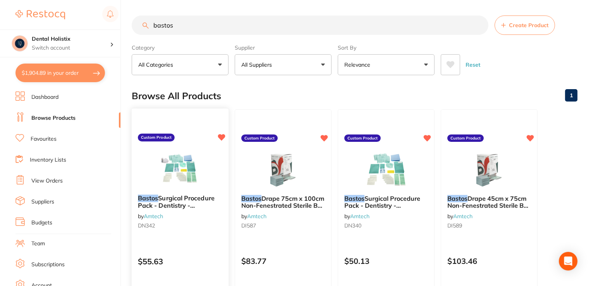
type input "bastos"
click at [175, 176] on img at bounding box center [180, 168] width 51 height 39
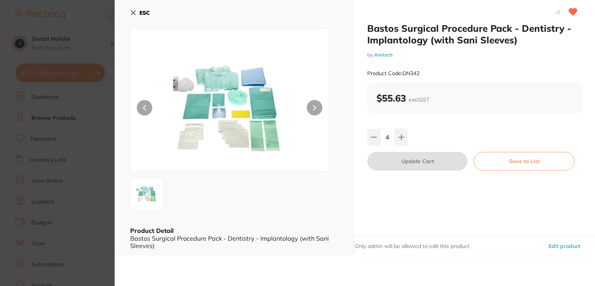
click at [566, 244] on button "Edit product" at bounding box center [564, 246] width 36 height 19
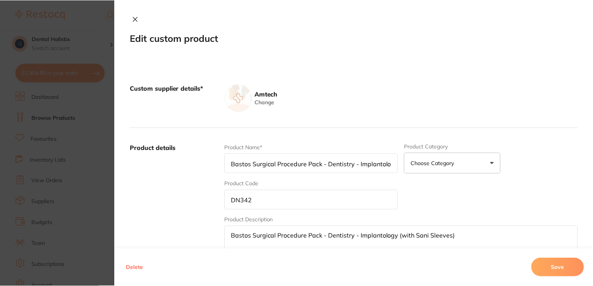
scroll to position [32, 0]
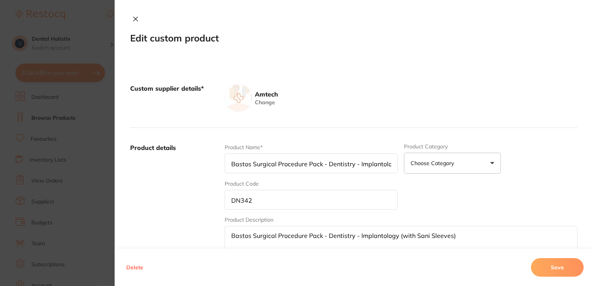
click at [274, 163] on input "Bastos Surgical Procedure Pack - Dentistry - Implantology (with Sani Sleeves)" at bounding box center [312, 163] width 174 height 20
click at [319, 162] on input "Bastos Surgical Procedure Pack - Dentistry - Implantology (with Sani Sleeves)" at bounding box center [312, 163] width 174 height 20
type input "Bastos Surgical Procedure Pack. Drape kit Sterile - Dentistry - Implantology (w…"
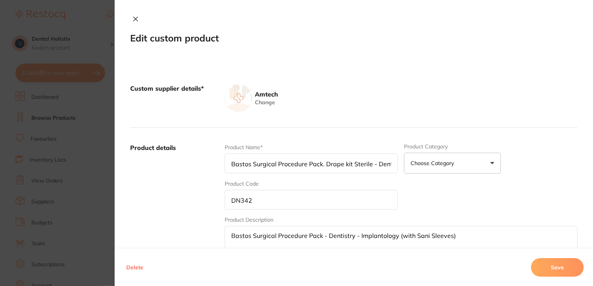
click at [553, 268] on button "Save" at bounding box center [557, 267] width 53 height 19
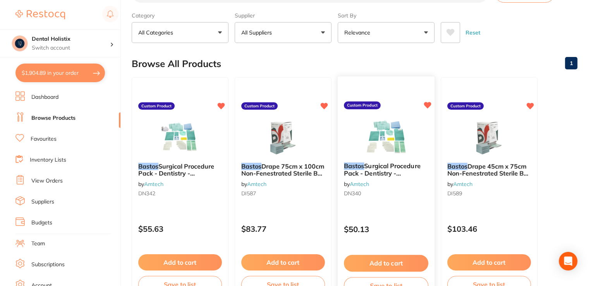
click at [380, 172] on span "Surgical Procedure Pack - Dentistry - Implantology" at bounding box center [382, 173] width 77 height 22
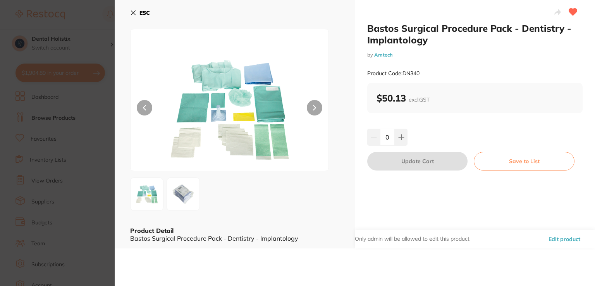
click at [557, 237] on button "Edit product" at bounding box center [564, 239] width 36 height 19
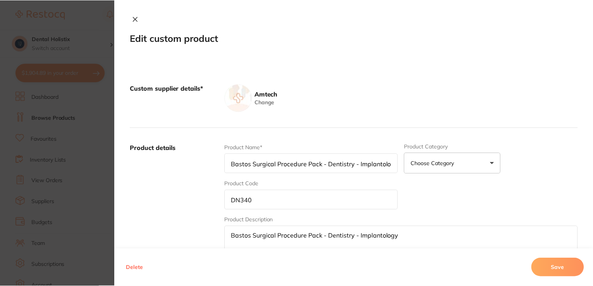
scroll to position [32, 0]
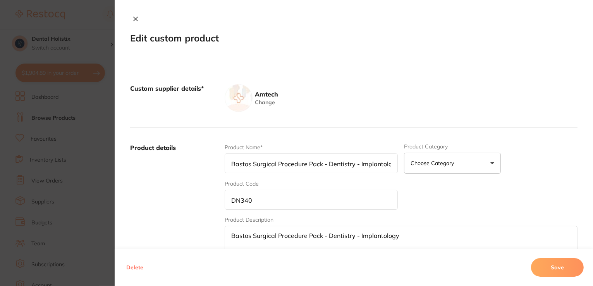
click at [318, 163] on input "Bastos Surgical Procedure Pack - Dentistry - Implantology" at bounding box center [312, 163] width 174 height 20
type input "Bastos Surgical Procedure Pack. Sterile Implant - Dentistry - Implantology"
click at [552, 273] on button "Save" at bounding box center [557, 267] width 53 height 19
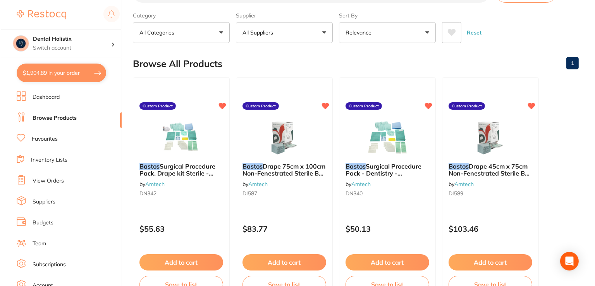
scroll to position [0, 0]
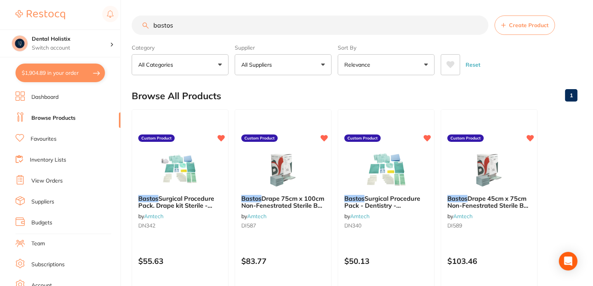
drag, startPoint x: 183, startPoint y: 25, endPoint x: 135, endPoint y: 24, distance: 47.7
click at [135, 24] on input "bastos" at bounding box center [310, 24] width 357 height 19
paste input "ONGARD ISODAM NON-LATEX, BLUE MEDIUM, 6" X 6", 20 SHEETS"
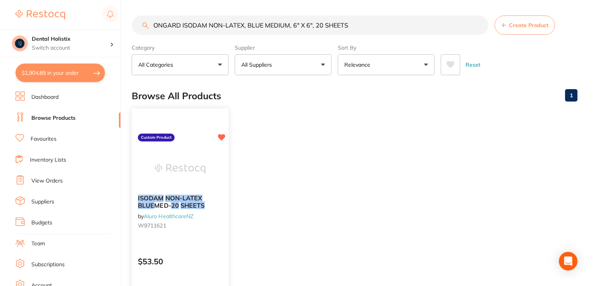
type input "ONGARD ISODAM NON-LATEX, BLUE MEDIUM, 6" X 6", 20 SHEETS"
click at [179, 186] on img at bounding box center [180, 168] width 51 height 39
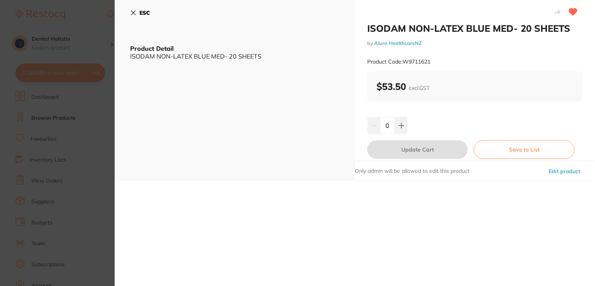
click at [566, 171] on button "Edit product" at bounding box center [564, 171] width 36 height 19
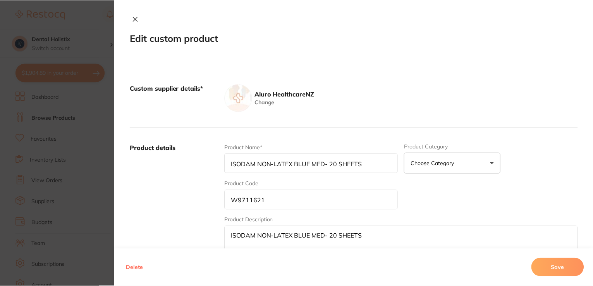
scroll to position [9, 0]
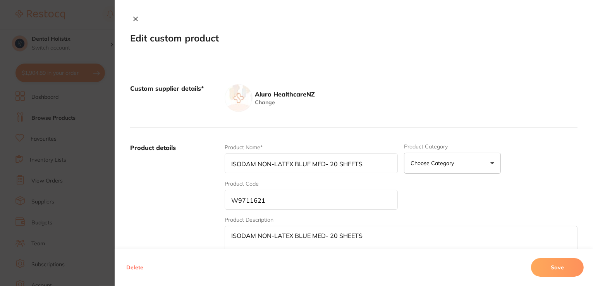
click at [253, 164] on input "ISODAM NON-LATEX BLUE MED- 20 SHEETS" at bounding box center [312, 163] width 174 height 20
click at [331, 164] on input "ISODAM Rubber Dam NON-LATEX BLUE MED- 20 SHEETS" at bounding box center [312, 163] width 174 height 20
type input "ISODAM Rubber Dam NON-LATEX Light BLUE MED- 20 SHEETS"
click at [562, 268] on button "Save" at bounding box center [557, 267] width 53 height 19
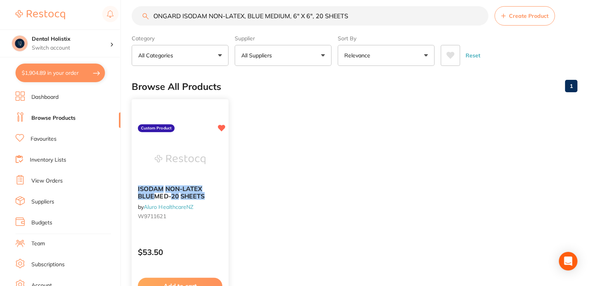
click at [187, 279] on button "Add to cart" at bounding box center [180, 286] width 84 height 17
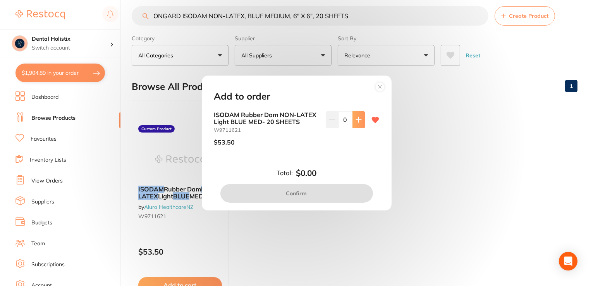
click at [356, 120] on icon at bounding box center [358, 119] width 5 height 5
type input "1"
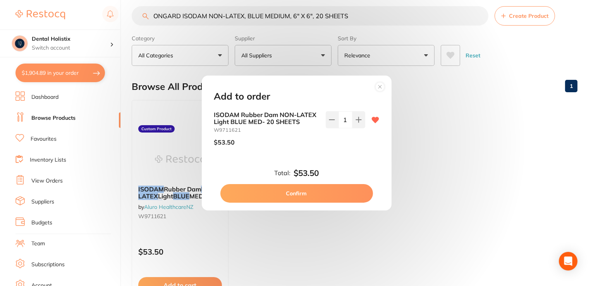
click at [289, 196] on button "Confirm" at bounding box center [296, 193] width 153 height 19
checkbox input "false"
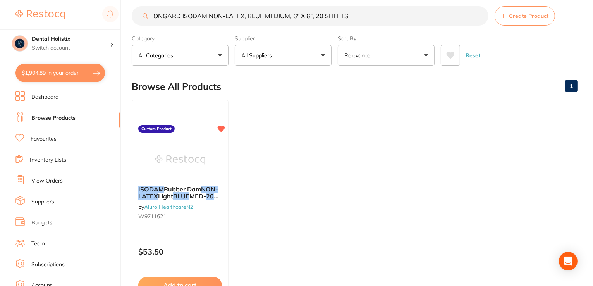
scroll to position [926, 0]
click at [200, 163] on img at bounding box center [180, 159] width 51 height 39
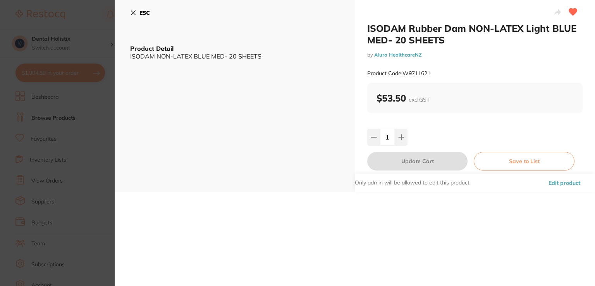
click at [550, 182] on button "Edit product" at bounding box center [564, 183] width 36 height 19
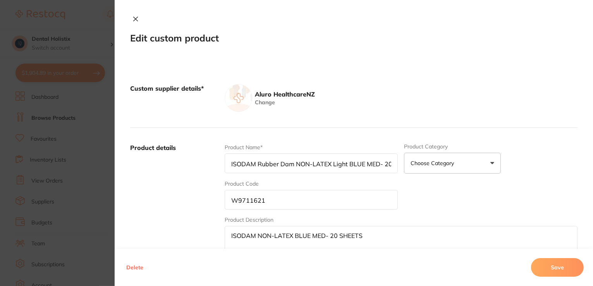
scroll to position [31, 0]
click at [243, 96] on img at bounding box center [239, 98] width 28 height 28
click at [191, 222] on label "Product details" at bounding box center [174, 203] width 88 height 121
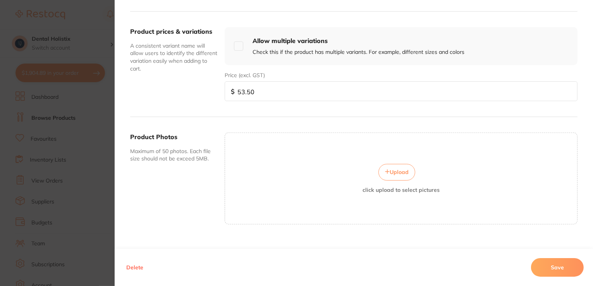
scroll to position [278, 0]
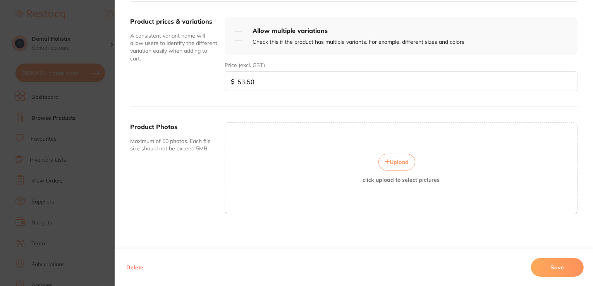
click at [395, 162] on span "Upload" at bounding box center [399, 161] width 19 height 7
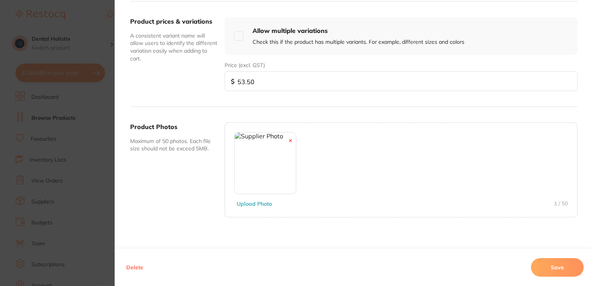
click at [538, 270] on button "Save" at bounding box center [557, 267] width 53 height 19
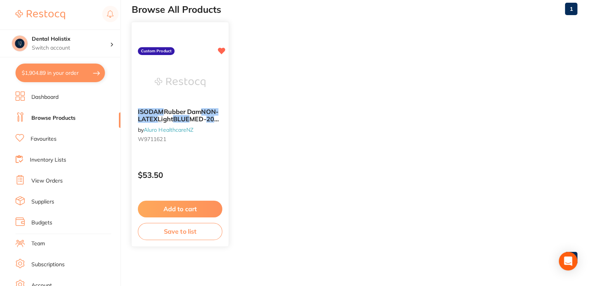
click at [155, 124] on div "ISODAM Rubber Dam NON-LATEX Light BLUE MED- 20 SHEETS by Aluro HealthcareNZ W97…" at bounding box center [180, 127] width 97 height 50
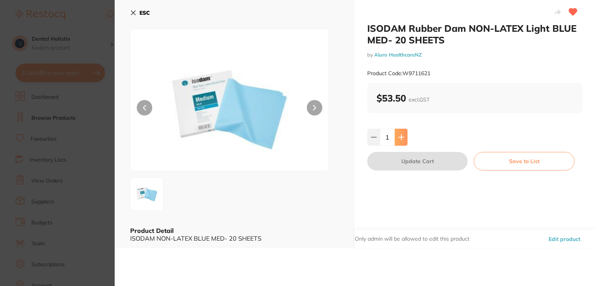
click at [399, 139] on icon at bounding box center [401, 137] width 6 height 6
type input "2"
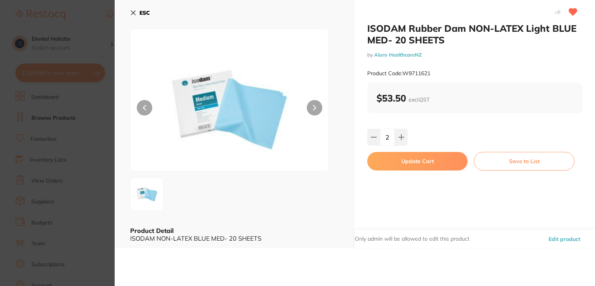
click at [402, 165] on button "Update Cart" at bounding box center [417, 161] width 100 height 19
type input "2"
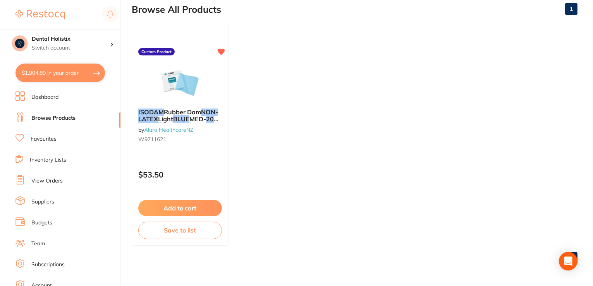
click at [53, 120] on link "Browse Products" at bounding box center [53, 118] width 44 height 8
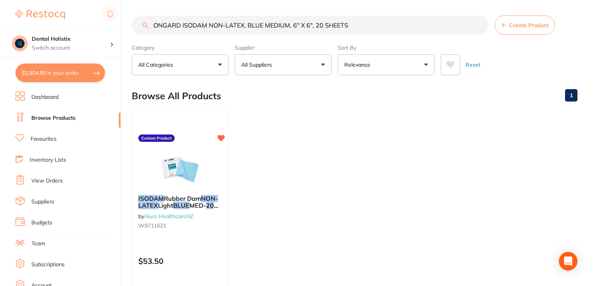
scroll to position [0, 0]
drag, startPoint x: 358, startPoint y: 29, endPoint x: 108, endPoint y: 36, distance: 250.7
click at [108, 36] on div "$1,904.89 Dental Holistix Switch account Dental Holistix $1,904.89 in your orde…" at bounding box center [296, 143] width 593 height 286
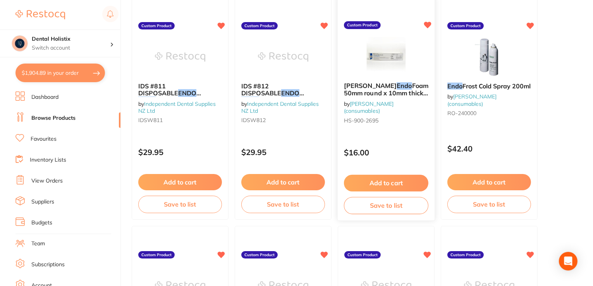
click at [394, 182] on button "Add to cart" at bounding box center [386, 183] width 84 height 17
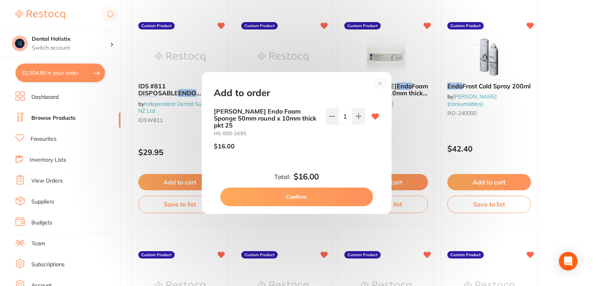
click at [310, 196] on button "Confirm" at bounding box center [296, 196] width 153 height 19
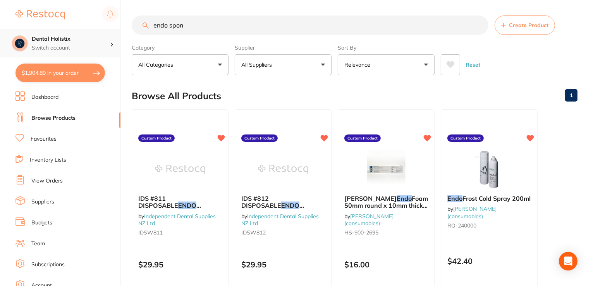
drag, startPoint x: 215, startPoint y: 24, endPoint x: 64, endPoint y: 29, distance: 151.6
click at [64, 29] on div "$1,904.89 Dental Holistix Switch account Dental Holistix $1,904.89 in your orde…" at bounding box center [296, 143] width 593 height 286
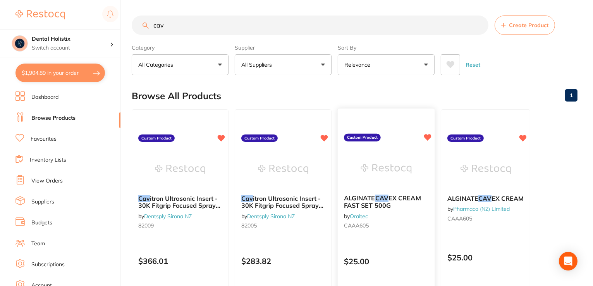
type input "cav"
click at [356, 175] on div at bounding box center [386, 168] width 97 height 39
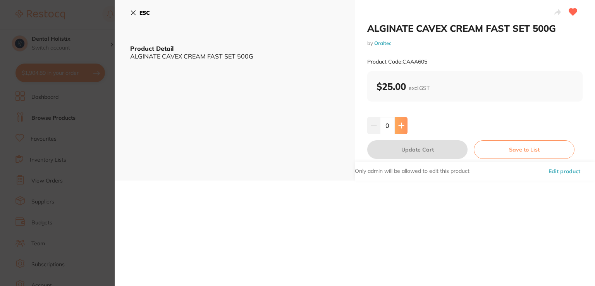
click at [403, 125] on icon at bounding box center [401, 125] width 5 height 5
type input "1"
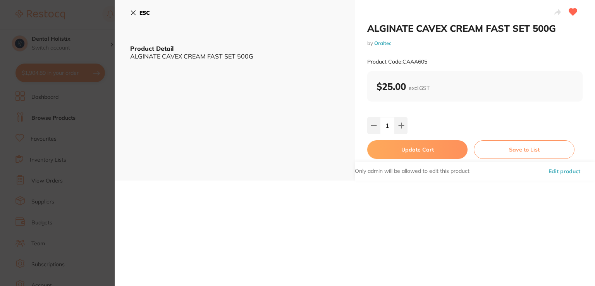
click at [406, 150] on button "Update Cart" at bounding box center [417, 149] width 100 height 19
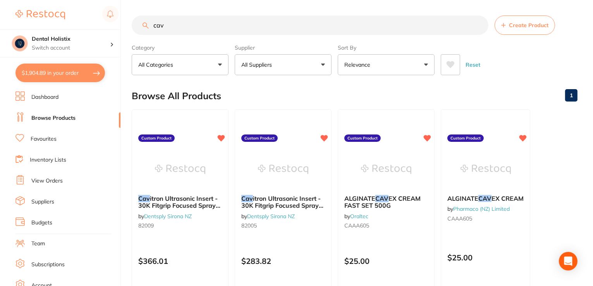
drag, startPoint x: 174, startPoint y: 5, endPoint x: 121, endPoint y: 3, distance: 52.4
click at [121, 3] on div "$1,904.89 Dental Holistix Switch account Dental Holistix $1,904.89 in your orde…" at bounding box center [296, 143] width 593 height 286
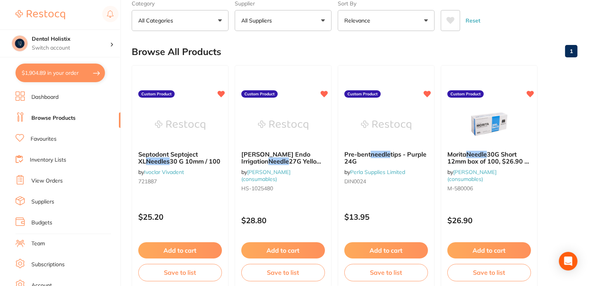
scroll to position [46, 0]
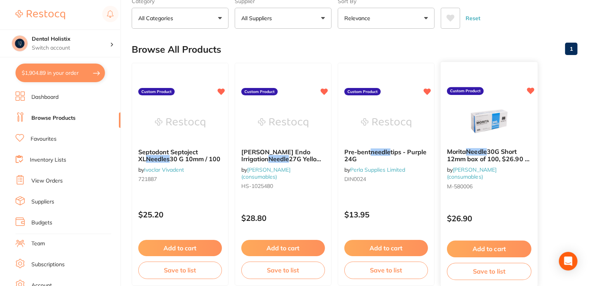
type input "needles"
click at [471, 179] on link "[PERSON_NAME] (consumables)" at bounding box center [472, 173] width 50 height 14
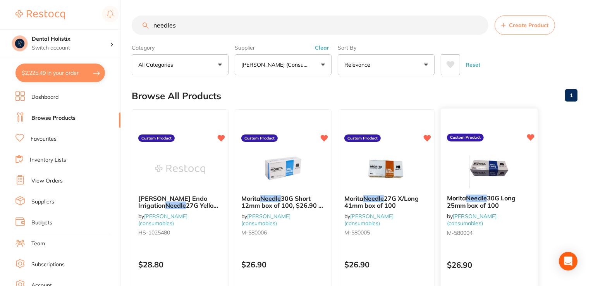
click at [491, 179] on img at bounding box center [489, 168] width 51 height 39
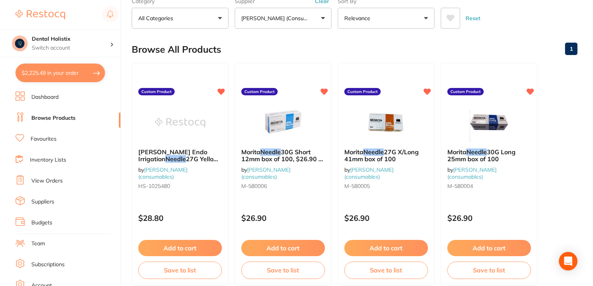
scroll to position [926, 0]
click at [479, 248] on button "Add to cart" at bounding box center [489, 248] width 84 height 16
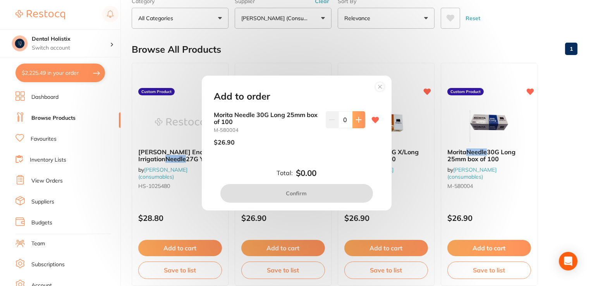
click at [356, 119] on icon at bounding box center [359, 120] width 6 height 6
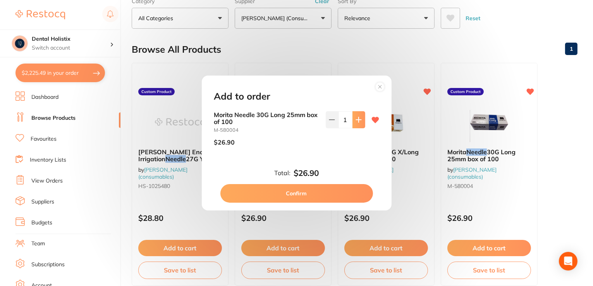
click at [356, 119] on icon at bounding box center [359, 120] width 6 height 6
type input "3"
click at [320, 188] on button "Confirm" at bounding box center [296, 193] width 153 height 19
checkbox input "false"
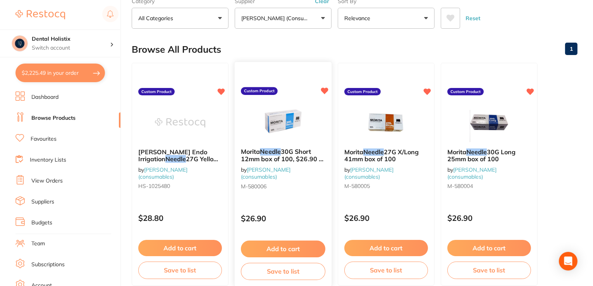
click at [270, 251] on button "Add to cart" at bounding box center [283, 249] width 84 height 17
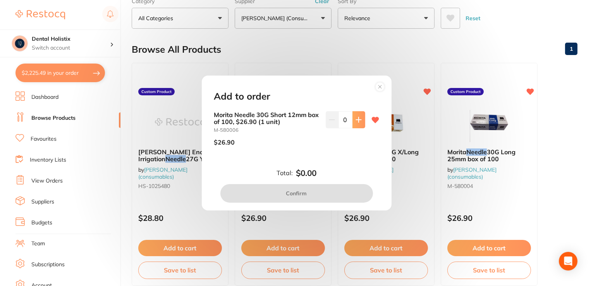
click at [353, 125] on button at bounding box center [358, 119] width 13 height 17
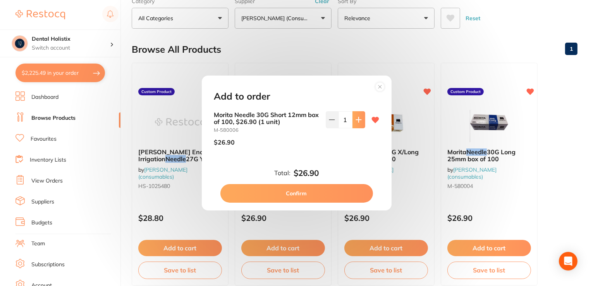
click at [353, 125] on button at bounding box center [358, 119] width 13 height 17
type input "3"
click at [313, 194] on button "Confirm" at bounding box center [296, 193] width 153 height 19
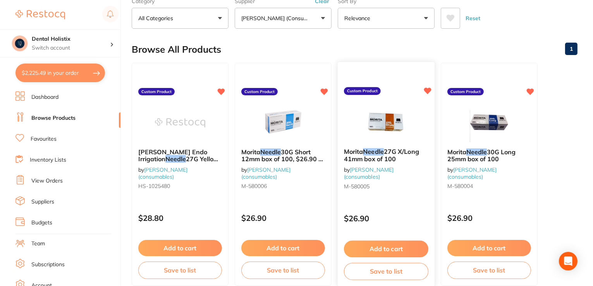
click at [390, 166] on link "[PERSON_NAME] (consumables)" at bounding box center [369, 173] width 50 height 14
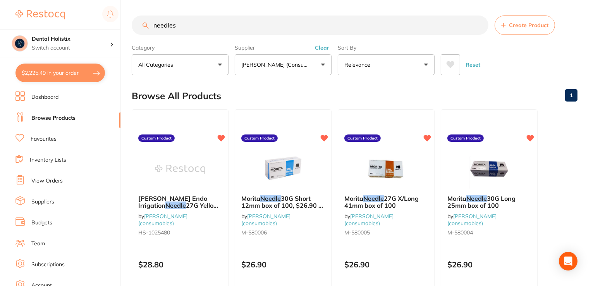
click at [390, 166] on img at bounding box center [386, 169] width 50 height 39
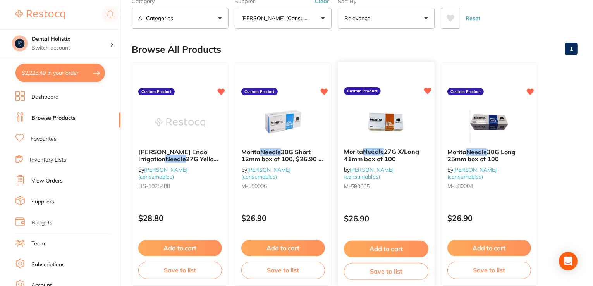
click at [377, 250] on button "Add to cart" at bounding box center [386, 249] width 84 height 17
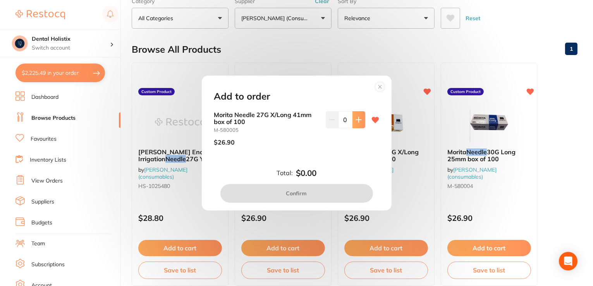
click at [359, 117] on icon at bounding box center [359, 120] width 6 height 6
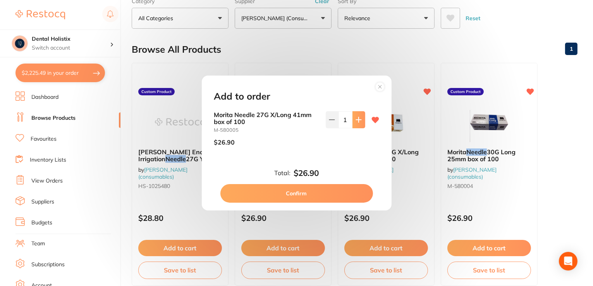
click at [359, 117] on icon at bounding box center [359, 120] width 6 height 6
type input "3"
click at [323, 194] on button "Confirm" at bounding box center [296, 193] width 153 height 19
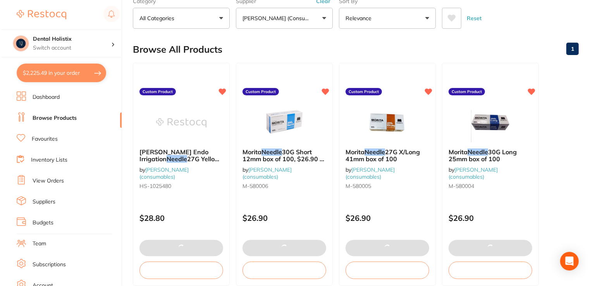
scroll to position [0, 0]
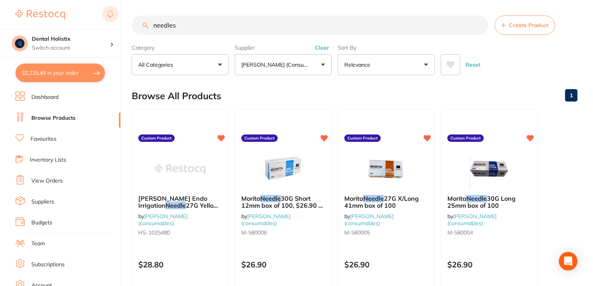
drag, startPoint x: 194, startPoint y: 24, endPoint x: 102, endPoint y: 22, distance: 91.8
click at [102, 22] on div "$2,225.49 Dental Holistix Switch account Dental Holistix $2,225.49 in your orde…" at bounding box center [296, 143] width 593 height 286
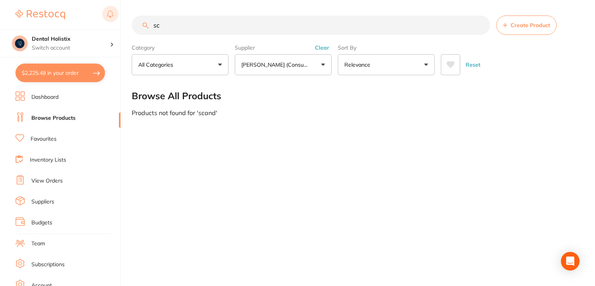
type input "s"
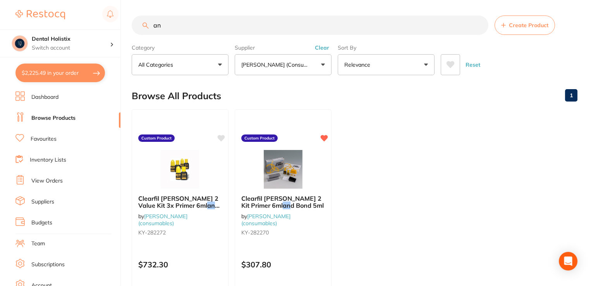
type input "a"
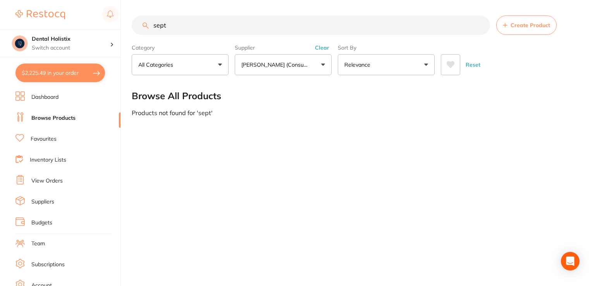
drag, startPoint x: 178, startPoint y: 29, endPoint x: 138, endPoint y: 28, distance: 39.9
click at [138, 28] on input "sept" at bounding box center [311, 24] width 358 height 19
type input "scandonest"
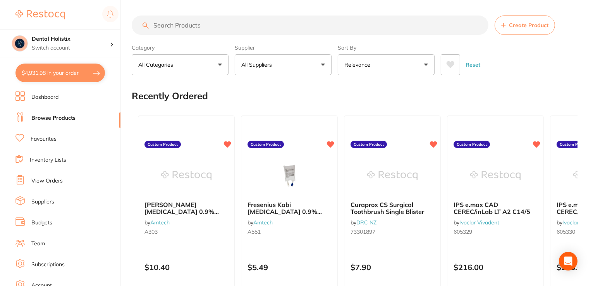
click at [204, 28] on input "search" at bounding box center [310, 24] width 357 height 19
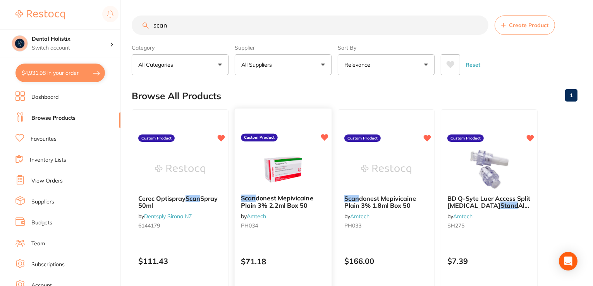
type input "scan"
click at [280, 208] on span "donest Mepivicaine Plain 3% 2.2ml Box 50" at bounding box center [277, 201] width 72 height 15
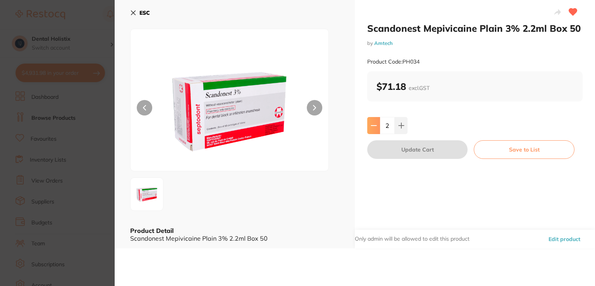
click at [371, 126] on icon at bounding box center [374, 125] width 6 height 6
type input "1"
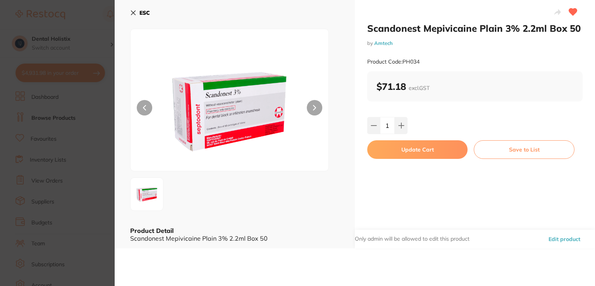
click at [406, 150] on button "Update Cart" at bounding box center [417, 149] width 100 height 19
type input "1"
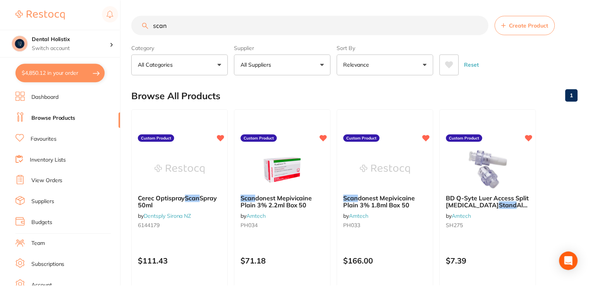
scroll to position [20, 0]
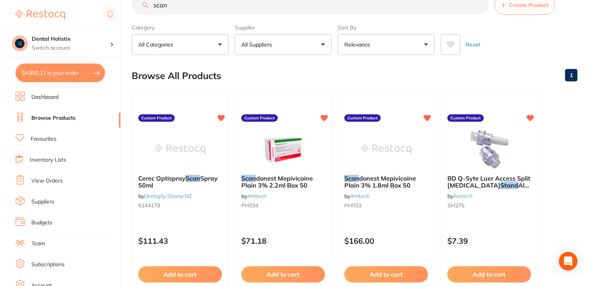
click at [406, 150] on img at bounding box center [386, 149] width 50 height 39
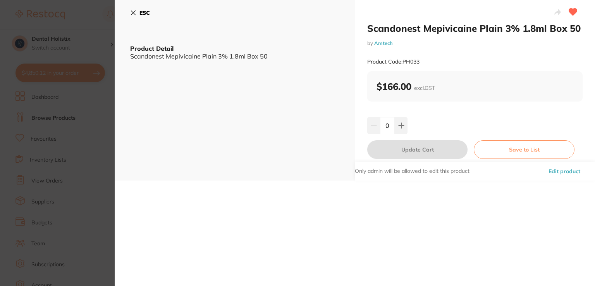
click at [132, 11] on icon at bounding box center [133, 13] width 6 height 6
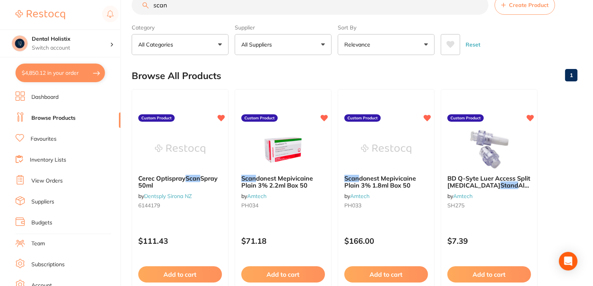
drag, startPoint x: 169, startPoint y: 11, endPoint x: 143, endPoint y: 10, distance: 26.4
click at [143, 10] on input "scan" at bounding box center [310, 4] width 357 height 19
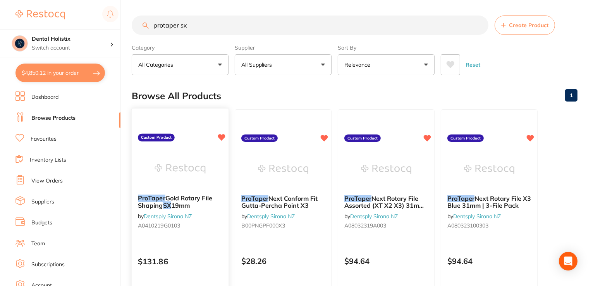
type input "protaper sx"
click at [151, 196] on em "ProTaper" at bounding box center [152, 198] width 28 height 8
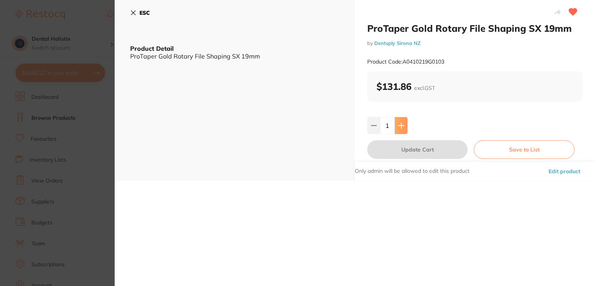
click at [400, 120] on button at bounding box center [401, 125] width 13 height 17
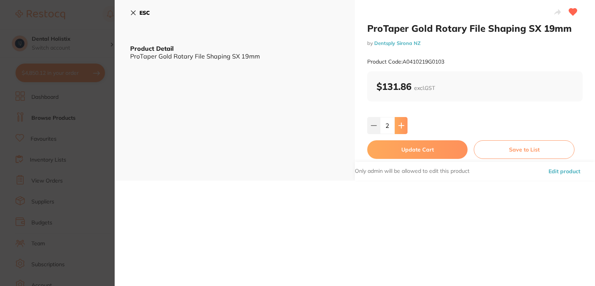
click at [400, 120] on button at bounding box center [401, 125] width 13 height 17
click at [371, 124] on icon at bounding box center [374, 125] width 6 height 6
type input "2"
click at [413, 152] on button "Update Cart" at bounding box center [417, 149] width 100 height 19
type input "2"
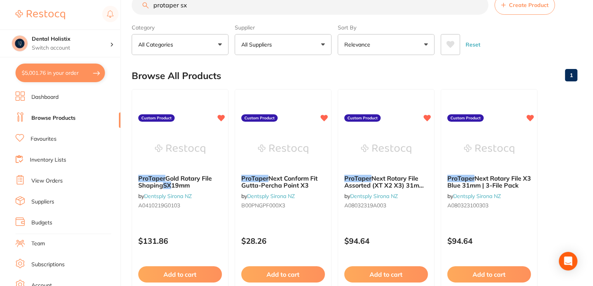
scroll to position [12, 0]
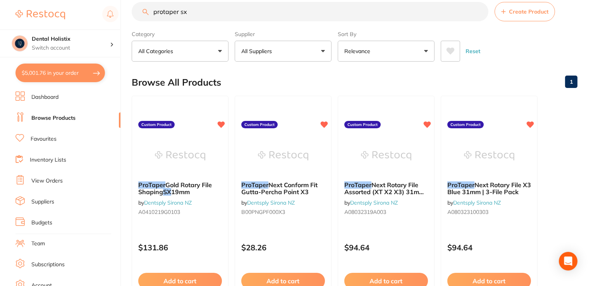
drag, startPoint x: 194, startPoint y: 11, endPoint x: 142, endPoint y: 5, distance: 52.7
click at [142, 5] on input "protaper sx" at bounding box center [310, 11] width 357 height 19
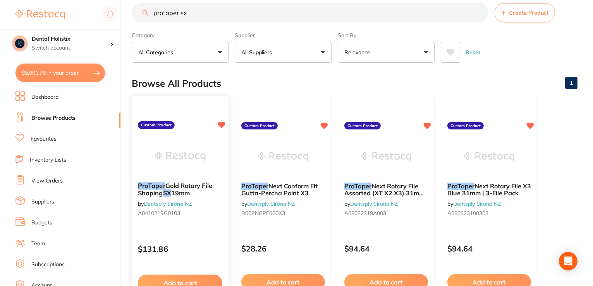
click at [206, 189] on span "Gold Rotary File Shaping" at bounding box center [175, 189] width 74 height 15
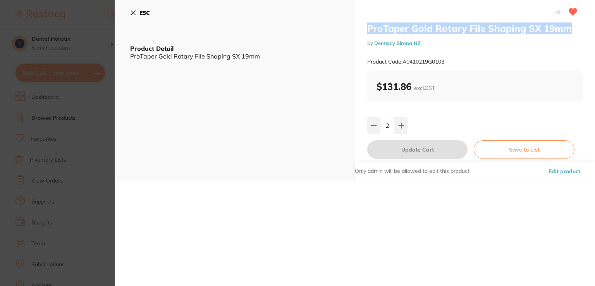
drag, startPoint x: 365, startPoint y: 29, endPoint x: 575, endPoint y: 32, distance: 210.4
click at [575, 32] on div "ProTaper Gold Rotary File Shaping SX 19mm by Dentsply Sirona NZ Product Code: A…" at bounding box center [475, 90] width 240 height 181
copy h2 "ProTaper Gold Rotary File Shaping SX 19mm"
click at [555, 172] on button "Edit product" at bounding box center [564, 171] width 36 height 19
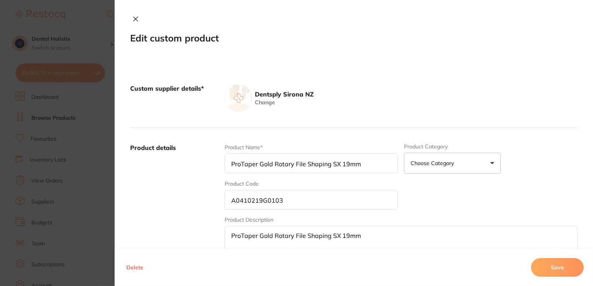
scroll to position [773, 0]
click at [460, 190] on div "Product Name* ProTaper Gold Rotary File Shaping SX 19mm Product Category Choose…" at bounding box center [401, 203] width 353 height 121
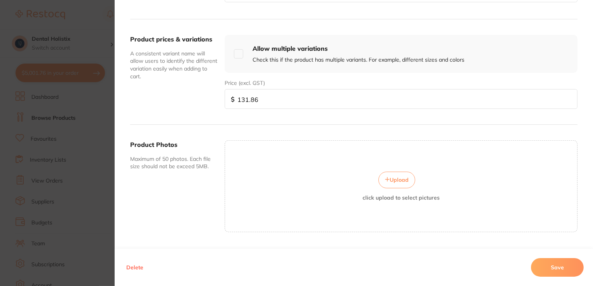
scroll to position [278, 0]
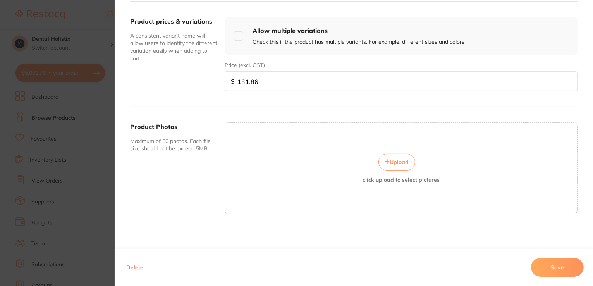
click at [397, 162] on span "Upload" at bounding box center [399, 161] width 19 height 7
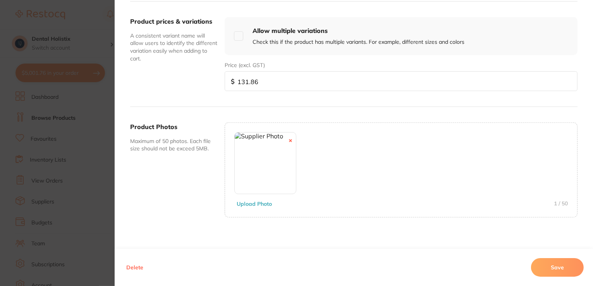
click at [550, 269] on button "Save" at bounding box center [557, 267] width 53 height 19
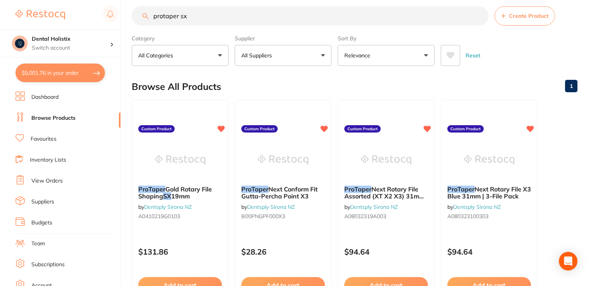
scroll to position [0, 0]
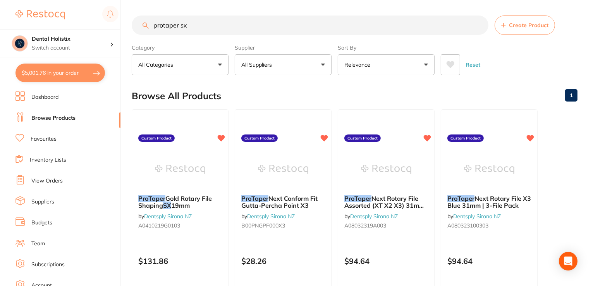
drag, startPoint x: 199, startPoint y: 25, endPoint x: 132, endPoint y: 19, distance: 66.9
click at [132, 19] on div "protaper sx Create Product" at bounding box center [355, 24] width 446 height 19
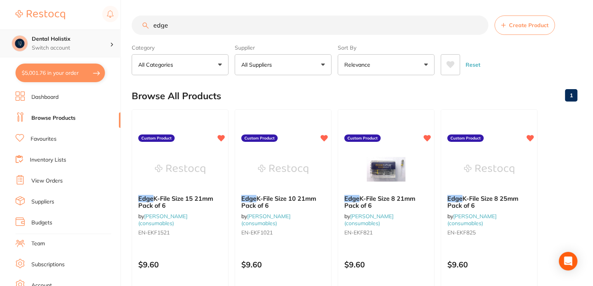
drag, startPoint x: 177, startPoint y: 29, endPoint x: 104, endPoint y: 34, distance: 72.9
click at [104, 34] on div "$5,001.76 Dental Holistix Switch account Dental Holistix $5,001.76 in your orde…" at bounding box center [296, 143] width 593 height 286
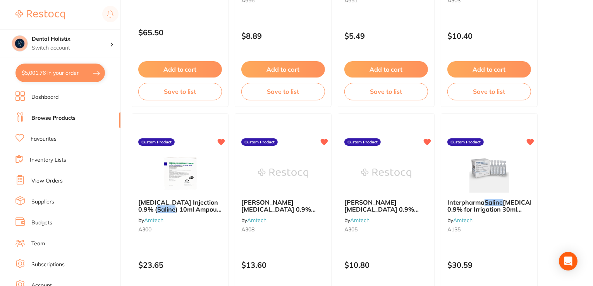
scroll to position [230, 0]
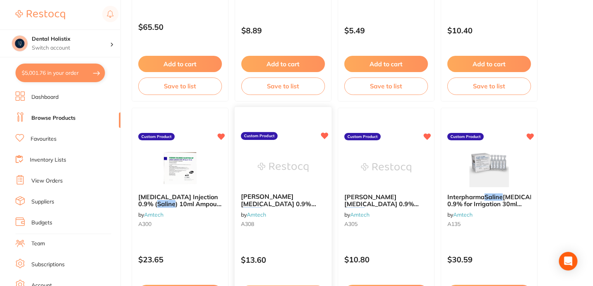
type input "saline"
click at [299, 207] on span ") IV Bag 250ml (AHB1322)" at bounding box center [273, 214] width 65 height 15
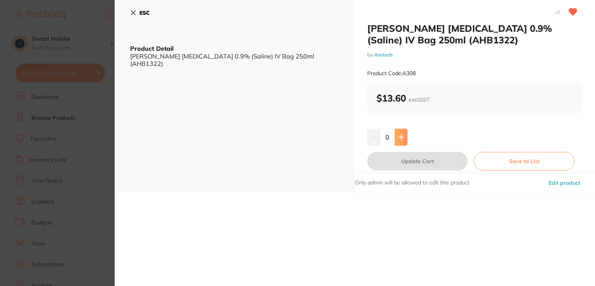
click at [404, 137] on button at bounding box center [401, 137] width 13 height 17
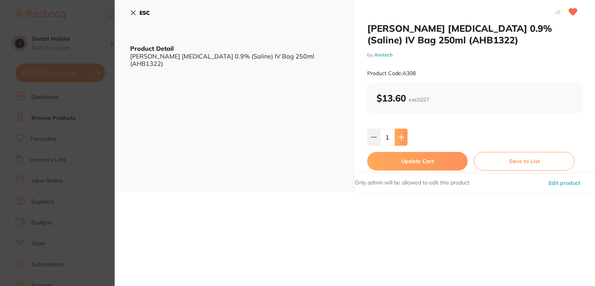
click at [404, 137] on button at bounding box center [401, 137] width 13 height 17
type input "2"
click at [407, 162] on button "Update Cart" at bounding box center [417, 161] width 100 height 19
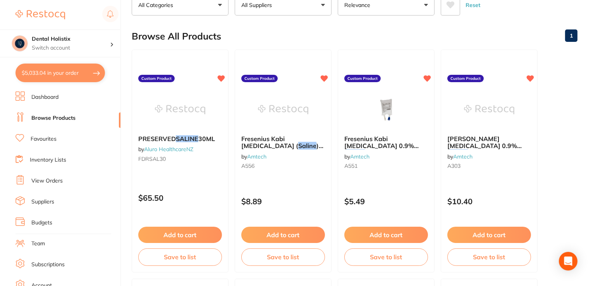
scroll to position [58, 0]
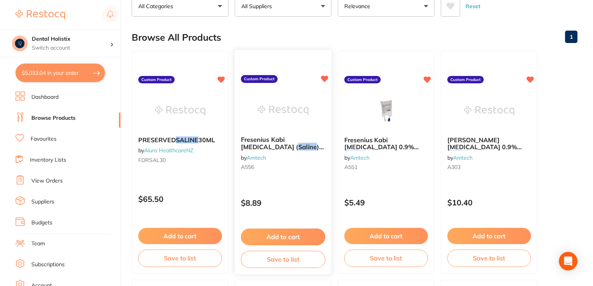
click at [298, 143] on em "Saline" at bounding box center [307, 147] width 18 height 8
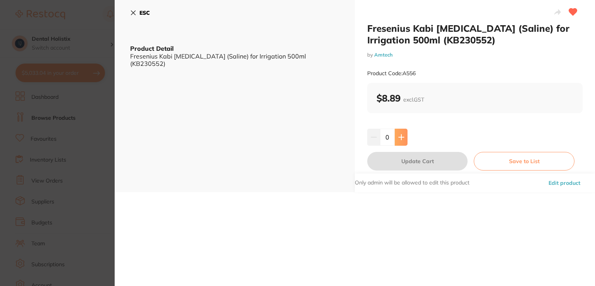
click at [402, 137] on icon at bounding box center [401, 136] width 5 height 5
type input "1"
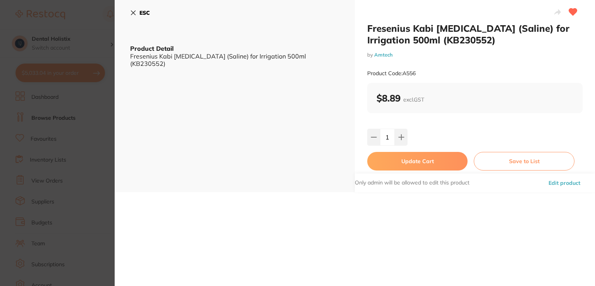
click at [405, 162] on button "Update Cart" at bounding box center [417, 161] width 100 height 19
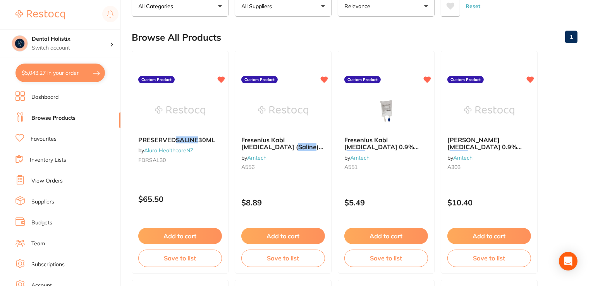
click at [405, 162] on div "Fresenius Kabi Sodium Chloride 0.9% ( Saline ) IV Bag 100ml (KFAH3015) by Amtec…" at bounding box center [386, 154] width 96 height 49
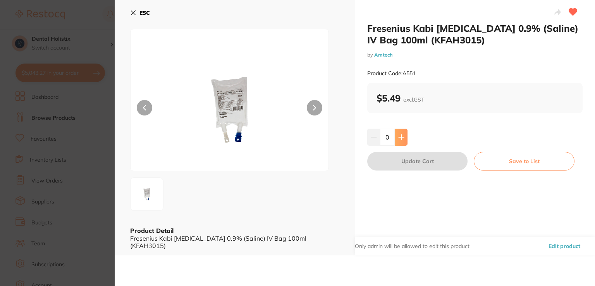
click at [400, 133] on button at bounding box center [401, 137] width 13 height 17
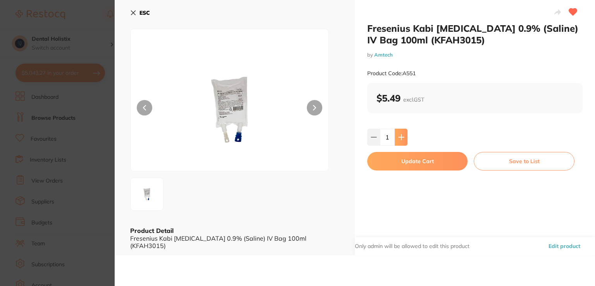
click at [400, 133] on button at bounding box center [401, 137] width 13 height 17
type input "4"
click at [415, 162] on button "Update Cart" at bounding box center [417, 161] width 100 height 19
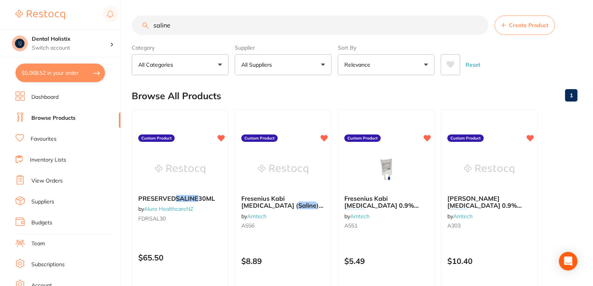
drag, startPoint x: 185, startPoint y: 25, endPoint x: 134, endPoint y: 28, distance: 50.4
click at [134, 28] on input "saline" at bounding box center [310, 24] width 357 height 19
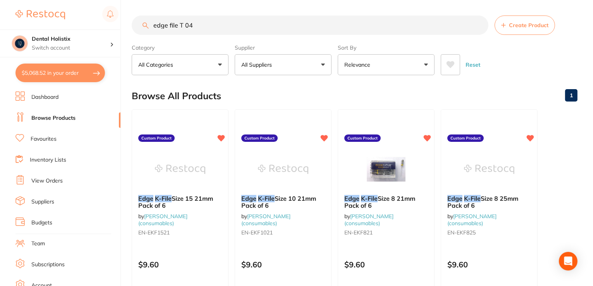
click at [212, 28] on input "edge file T 04" at bounding box center [310, 24] width 357 height 19
click at [177, 26] on input "edge file T 0425mm" at bounding box center [310, 24] width 357 height 19
click at [181, 25] on input "edge T 0425mm" at bounding box center [310, 24] width 357 height 19
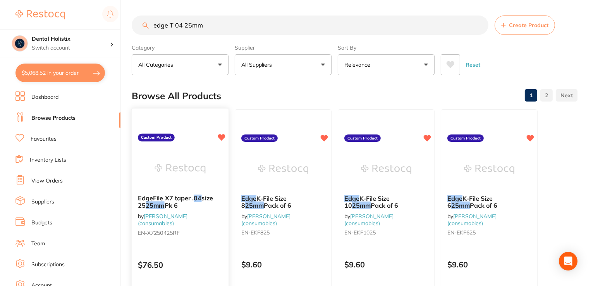
type input "edge T 04 25mm"
click at [177, 202] on span "Pk 6" at bounding box center [171, 205] width 13 height 8
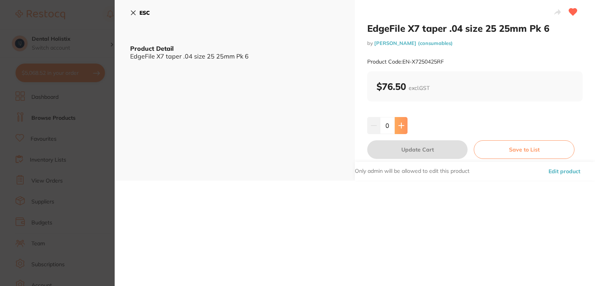
click at [399, 125] on icon at bounding box center [401, 125] width 5 height 5
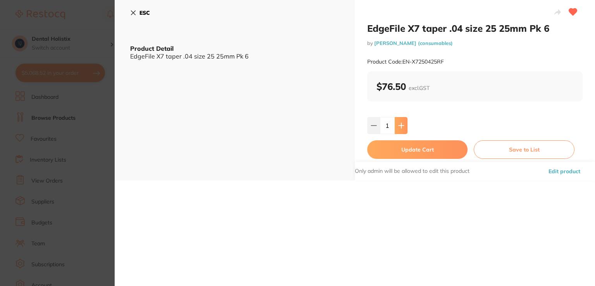
click at [399, 125] on icon at bounding box center [401, 125] width 5 height 5
type input "2"
click at [401, 151] on button "Update Cart" at bounding box center [417, 149] width 100 height 19
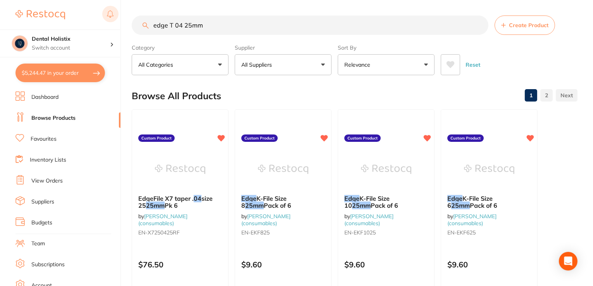
drag, startPoint x: 217, startPoint y: 25, endPoint x: 116, endPoint y: 21, distance: 101.2
click at [116, 21] on div "$5,244.47 Dental Holistix Switch account Dental Holistix $5,244.47 in your orde…" at bounding box center [296, 143] width 593 height 286
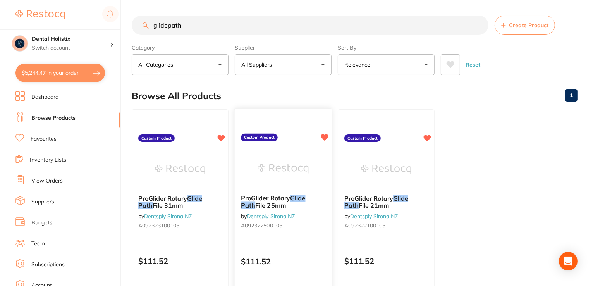
type input "glidepath"
click at [264, 157] on img at bounding box center [283, 168] width 51 height 39
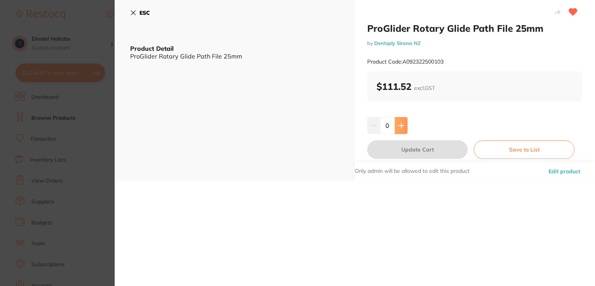
click at [402, 125] on icon at bounding box center [401, 125] width 5 height 5
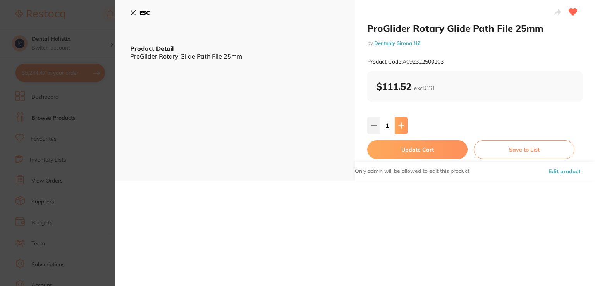
click at [402, 125] on icon at bounding box center [401, 125] width 5 height 5
type input "3"
click at [408, 154] on button "Update Cart" at bounding box center [417, 149] width 100 height 19
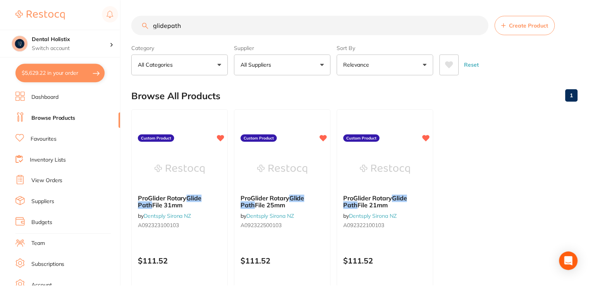
scroll to position [23, 0]
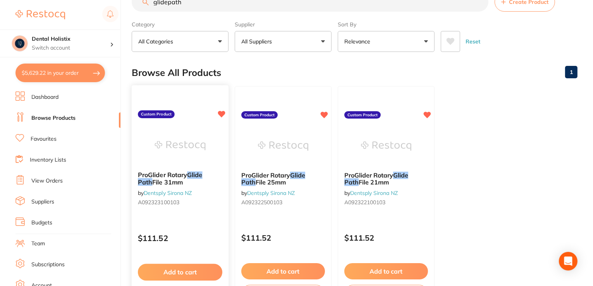
click at [193, 272] on button "Add to cart" at bounding box center [180, 272] width 84 height 17
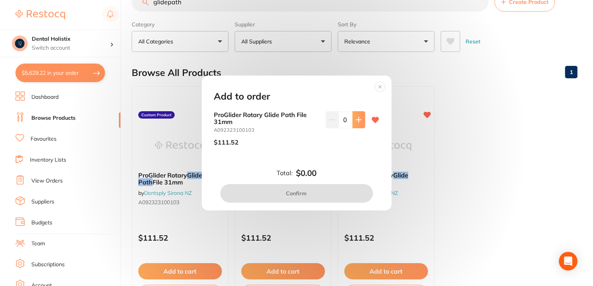
click at [360, 123] on button at bounding box center [358, 119] width 13 height 17
type input "1"
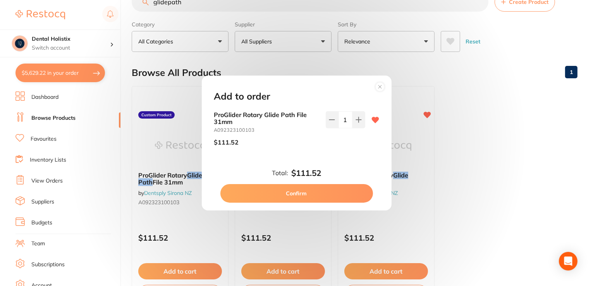
click at [307, 189] on button "Confirm" at bounding box center [296, 193] width 153 height 19
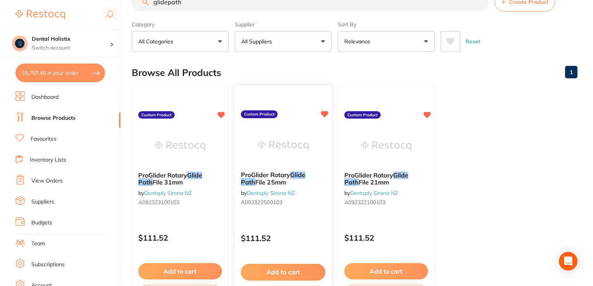
click at [304, 174] on em "Glide" at bounding box center [297, 175] width 15 height 8
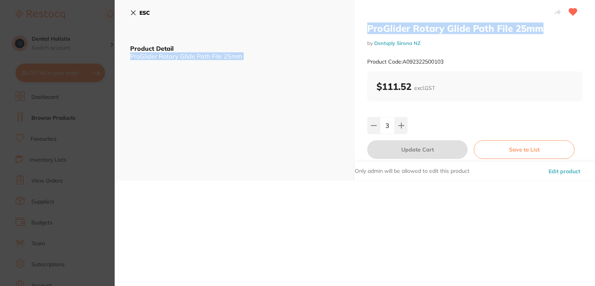
drag, startPoint x: 541, startPoint y: 29, endPoint x: 332, endPoint y: 37, distance: 209.3
click at [332, 37] on div "ProGlider Rotary Glide Path File 25mm by Dentsply Sirona NZ Product Code: A0923…" at bounding box center [355, 90] width 480 height 181
click at [440, 28] on h2 "ProGlider Rotary Glide Path File 25mm" at bounding box center [474, 28] width 215 height 12
drag, startPoint x: 542, startPoint y: 30, endPoint x: 363, endPoint y: 30, distance: 178.6
click at [363, 30] on div "ProGlider Rotary Glide Path File 25mm by Dentsply Sirona NZ Product Code: A0923…" at bounding box center [475, 90] width 240 height 181
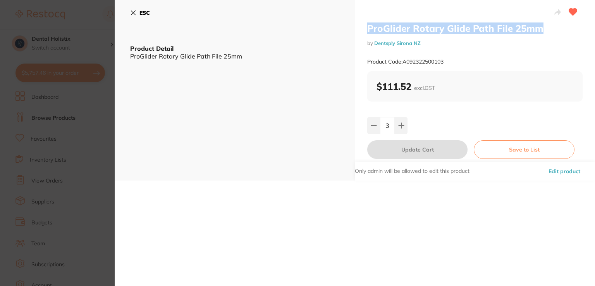
copy h2 "ProGlider Rotary Glide Path File 25mm"
click at [550, 174] on button "Edit product" at bounding box center [564, 171] width 36 height 19
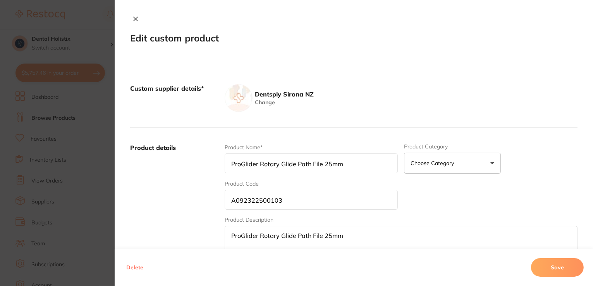
scroll to position [70, 0]
click at [550, 174] on div "Product Name* ProGlider Rotary Glide Path File 25mm Product Category Choose Cat…" at bounding box center [401, 203] width 353 height 121
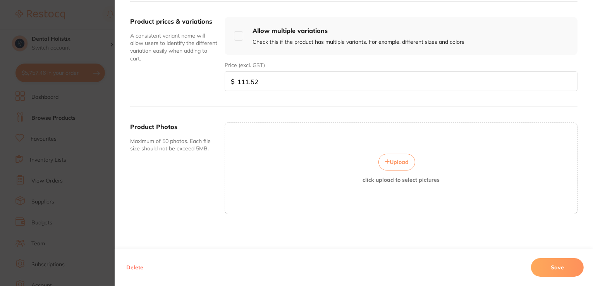
scroll to position [86, 0]
click at [392, 159] on span "Upload" at bounding box center [399, 161] width 19 height 7
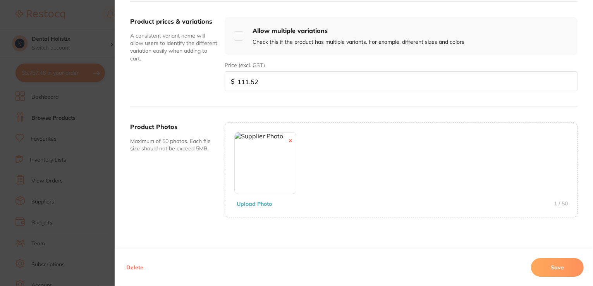
click at [559, 272] on button "Save" at bounding box center [557, 267] width 53 height 19
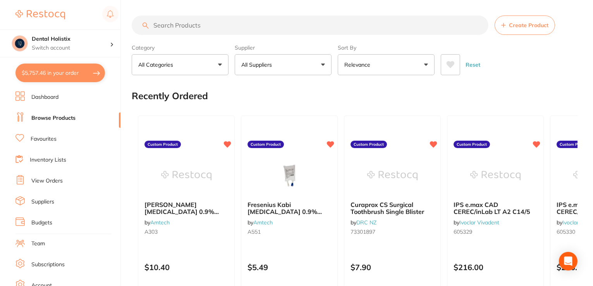
click at [221, 31] on input "search" at bounding box center [310, 24] width 357 height 19
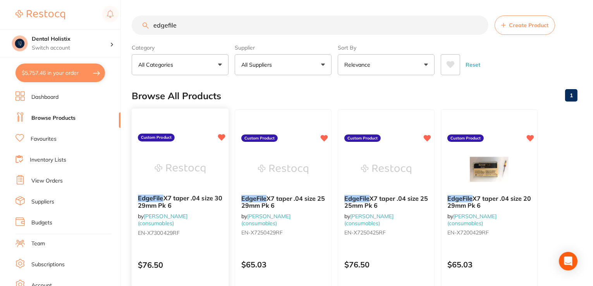
click at [169, 174] on img at bounding box center [180, 168] width 51 height 39
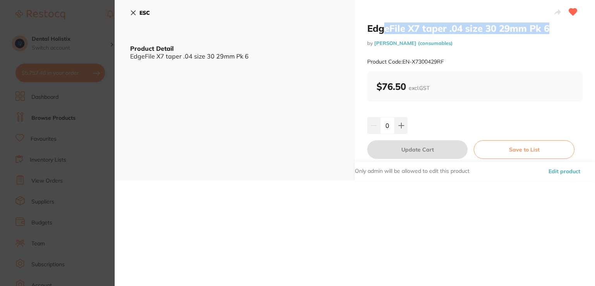
drag, startPoint x: 554, startPoint y: 29, endPoint x: 383, endPoint y: 26, distance: 170.9
click at [383, 26] on h2 "EdgeFile X7 taper .04 size 30 29mm Pk 6" at bounding box center [474, 28] width 215 height 12
click at [131, 14] on icon at bounding box center [133, 13] width 6 height 6
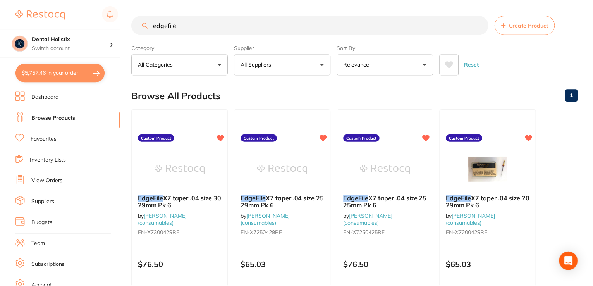
scroll to position [86, 0]
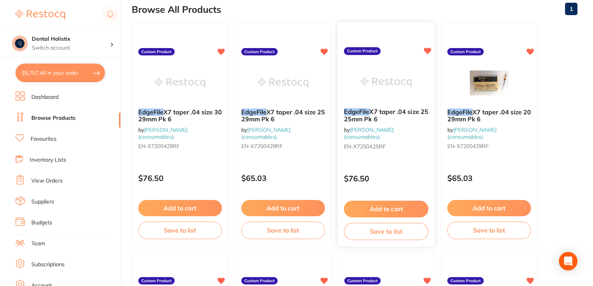
click at [389, 120] on b "EdgeFile X7 taper .04 size 25 25mm Pk 6" at bounding box center [386, 115] width 84 height 14
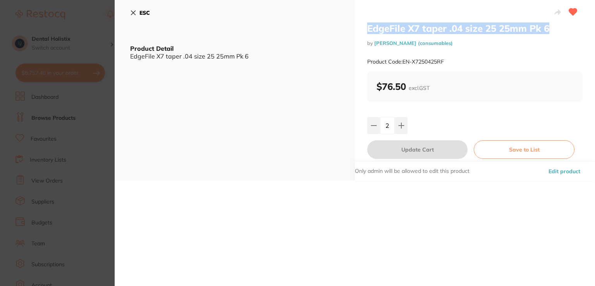
drag, startPoint x: 555, startPoint y: 26, endPoint x: 383, endPoint y: 21, distance: 171.3
click at [383, 21] on div "EdgeFile X7 taper .04 size 25 25mm Pk 6 by [PERSON_NAME] (consumables) Product …" at bounding box center [475, 90] width 240 height 181
click at [136, 13] on icon at bounding box center [133, 13] width 6 height 6
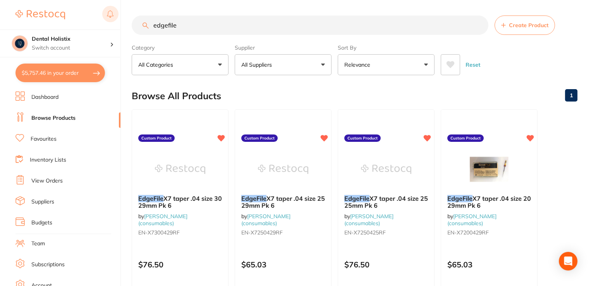
drag, startPoint x: 200, startPoint y: 29, endPoint x: 110, endPoint y: 16, distance: 90.3
click at [110, 16] on div "$5,757.46 Dental Holistix Switch account Dental Holistix $5,757.46 in your orde…" at bounding box center [296, 143] width 593 height 286
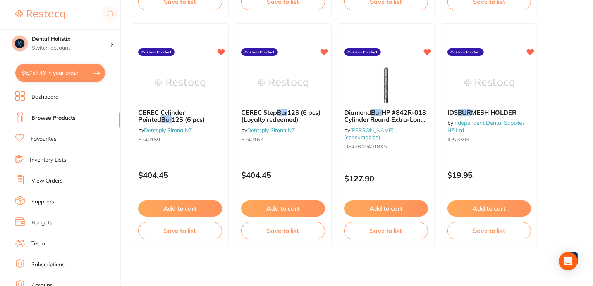
scroll to position [239, 0]
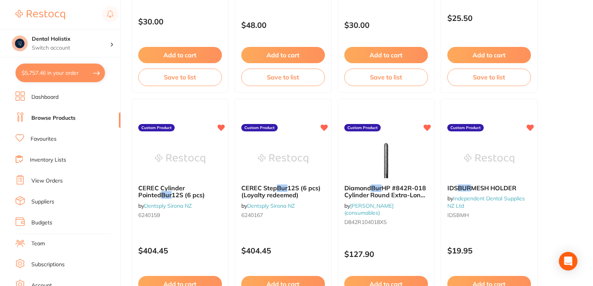
type input "[PERSON_NAME] bur"
